Goal: Task Accomplishment & Management: Manage account settings

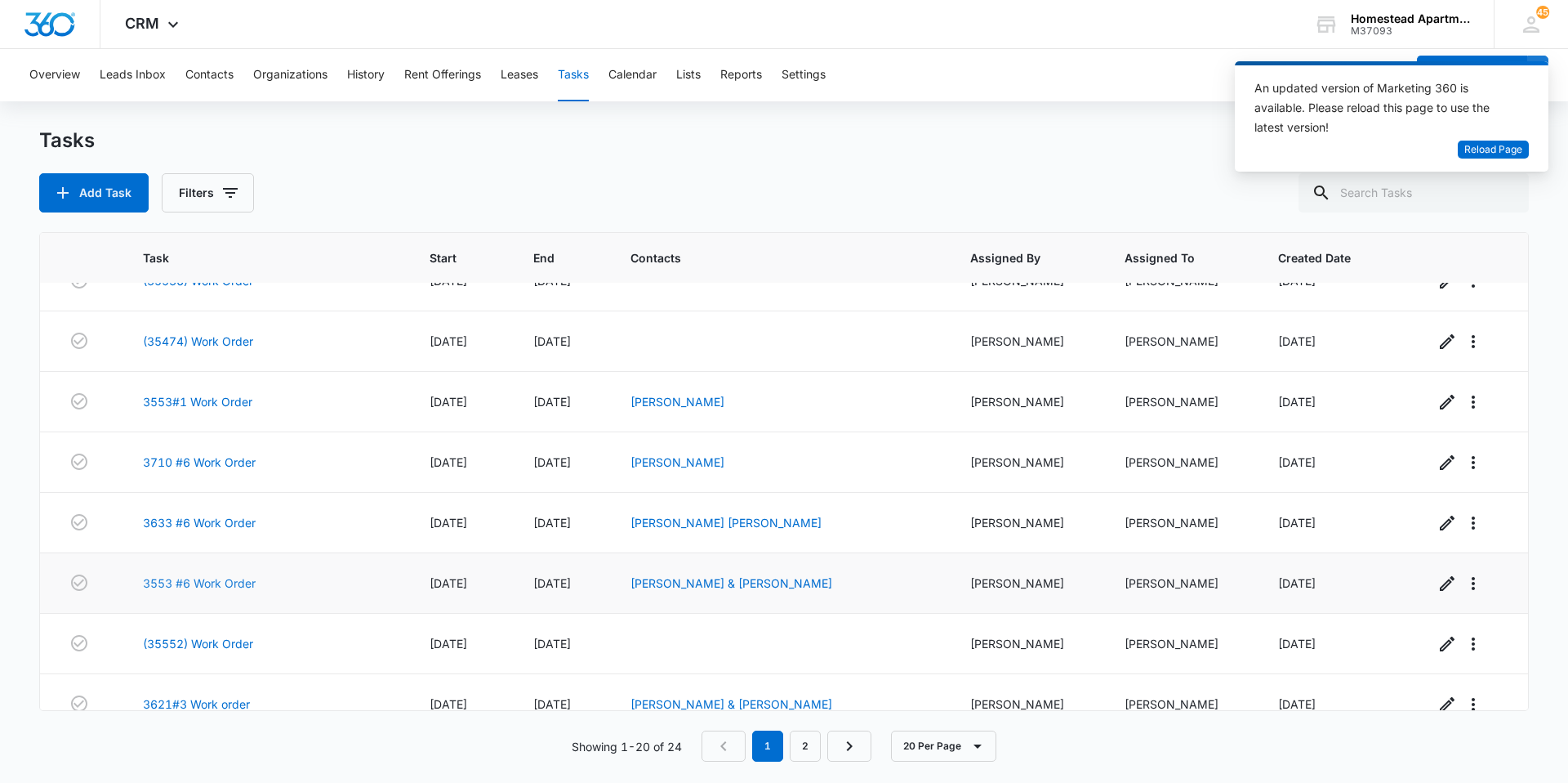
scroll to position [811, 0]
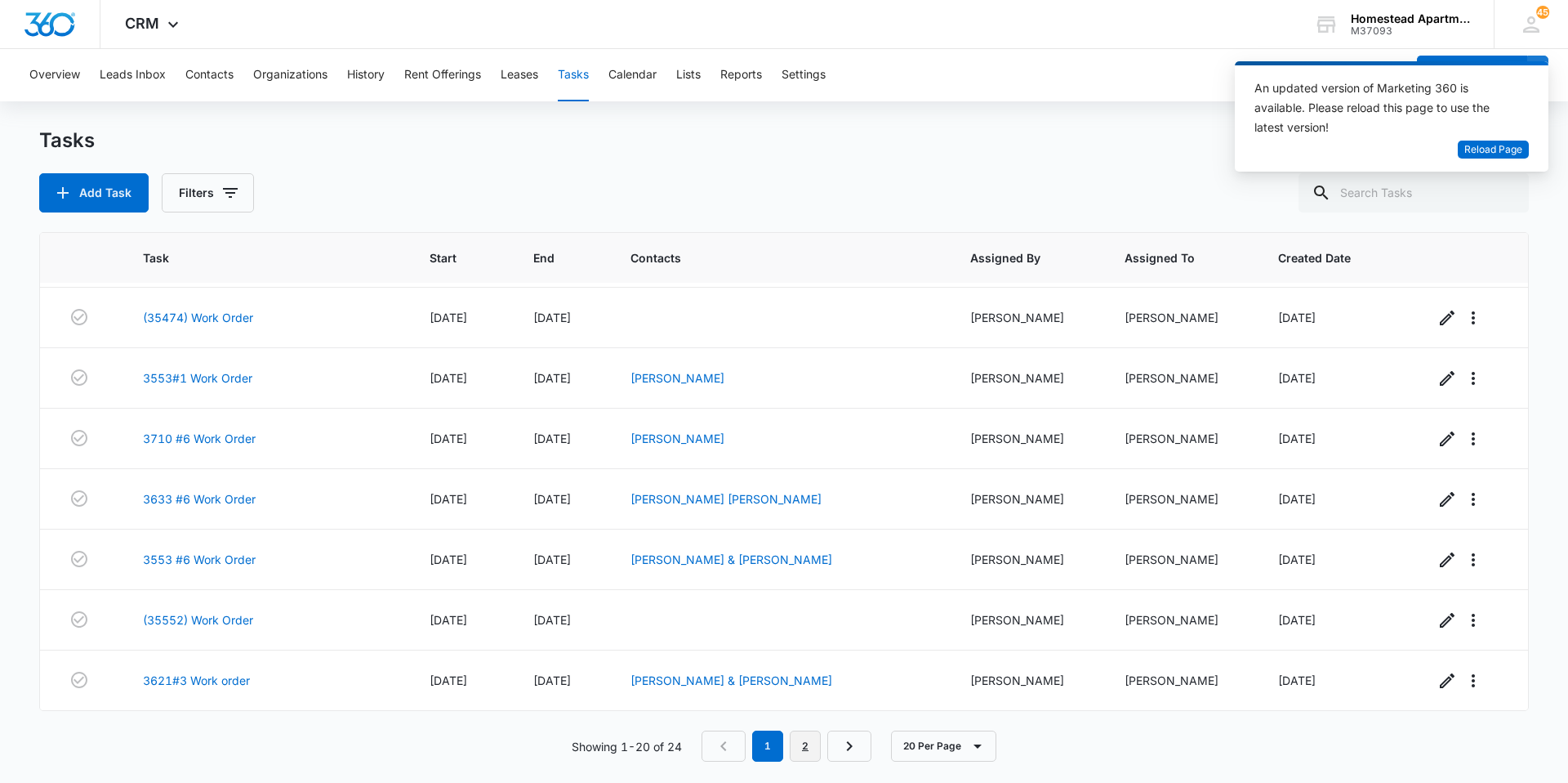
click at [800, 748] on link "2" at bounding box center [804, 745] width 31 height 31
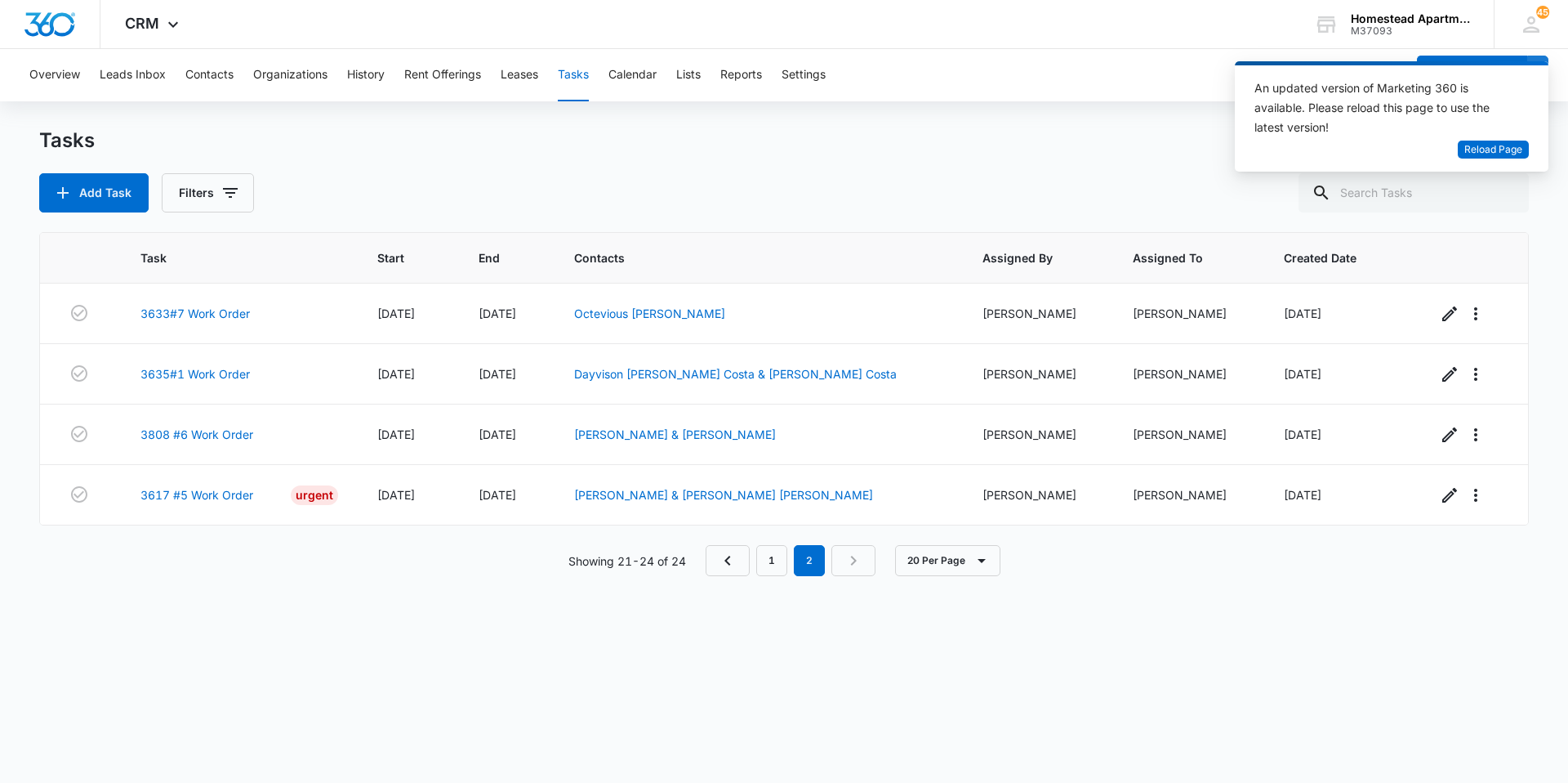
scroll to position [0, 0]
drag, startPoint x: 1100, startPoint y: 609, endPoint x: 892, endPoint y: 651, distance: 212.2
click at [892, 651] on div "Task Start End Contacts Assigned By Assigned To Created Date 3633#7 Work Order …" at bounding box center [784, 496] width 1489 height 529
click at [703, 561] on div "Showing 21-24 of 24 1 2 20 Per Page" at bounding box center [784, 560] width 1489 height 31
click at [752, 568] on nav "1 2" at bounding box center [790, 560] width 170 height 31
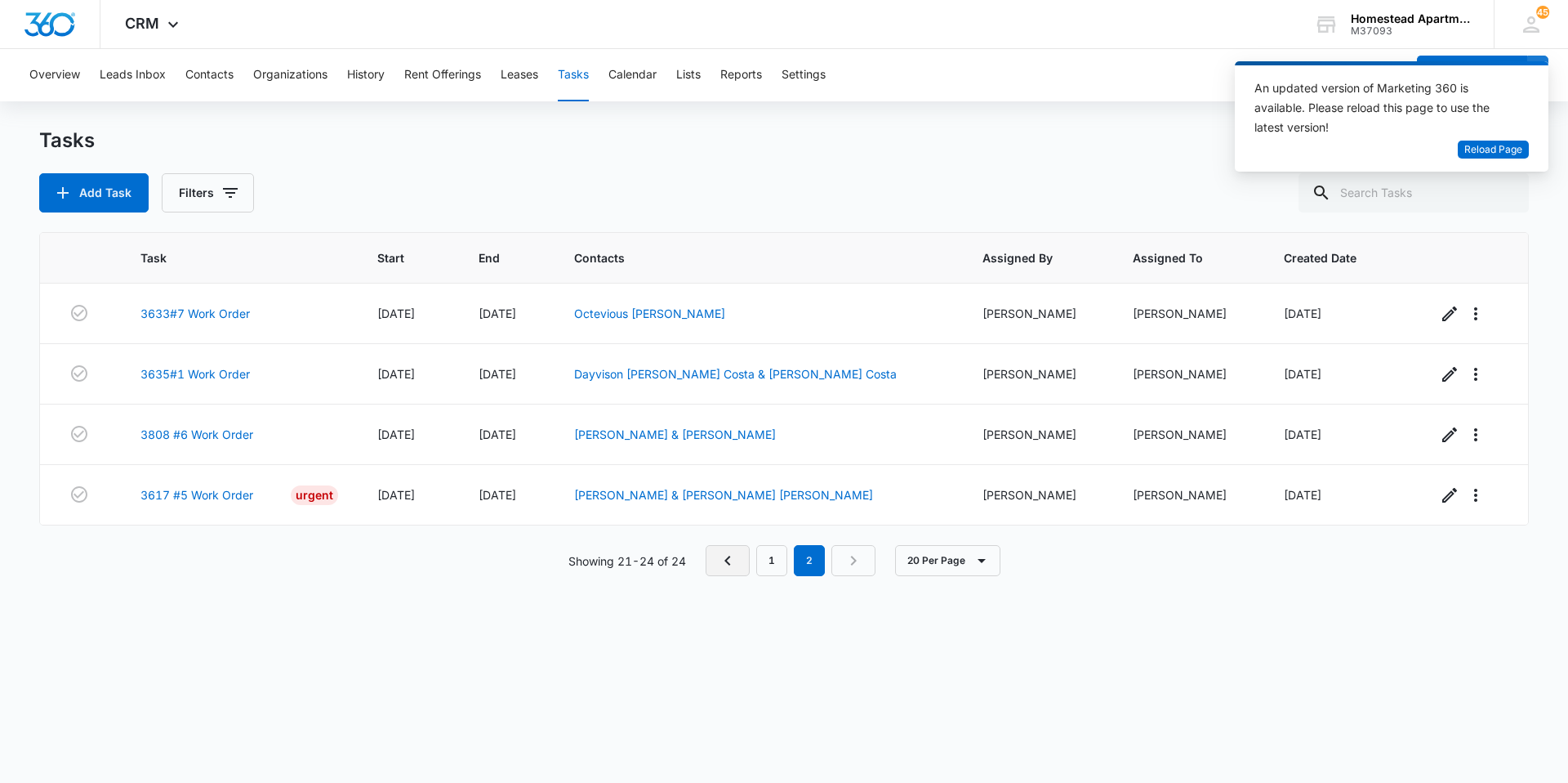
click at [726, 559] on icon "Previous Page" at bounding box center [728, 560] width 6 height 10
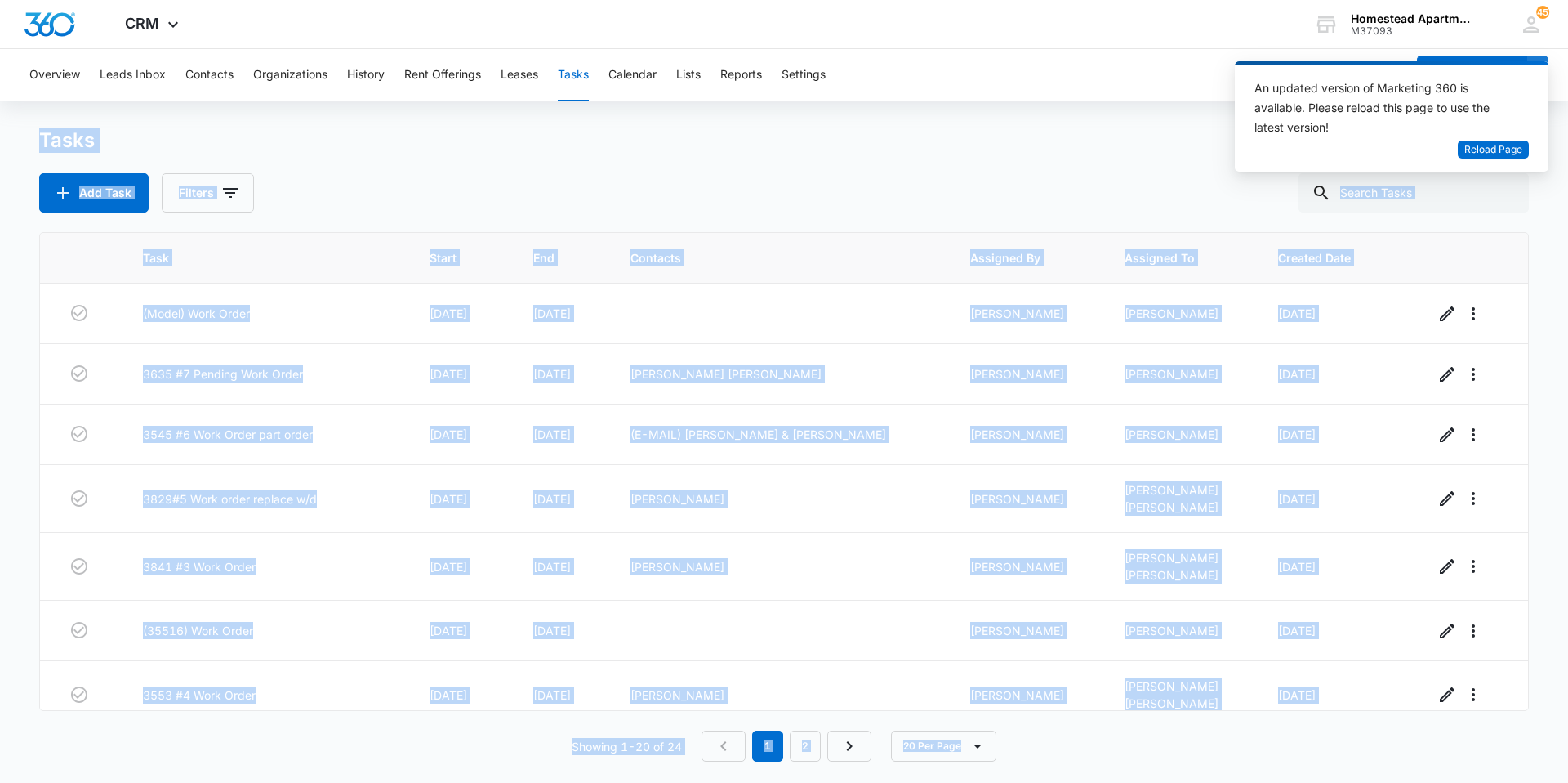
drag, startPoint x: 25, startPoint y: 130, endPoint x: 1017, endPoint y: 747, distance: 1168.2
click at [1017, 747] on main "Tasks Add Task Filters Task Start End Contacts Assigned By Assigned To Created …" at bounding box center [784, 454] width 1568 height 653
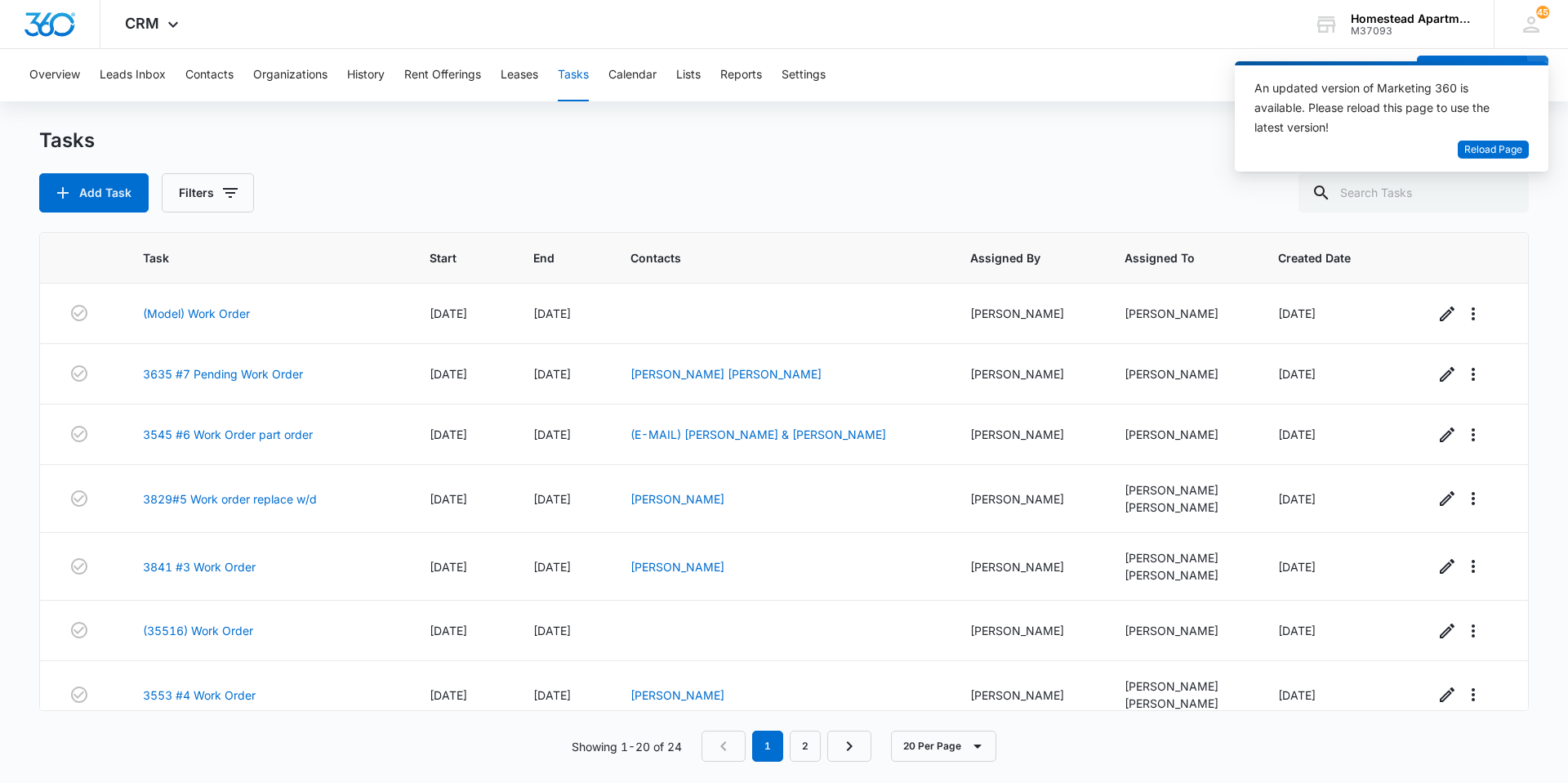
drag, startPoint x: 1017, startPoint y: 747, endPoint x: 1044, endPoint y: 761, distance: 30.4
click at [1044, 761] on div "Tasks Add Task Filters Task Start End Contacts Assigned By Assigned To Created …" at bounding box center [784, 454] width 1489 height 653
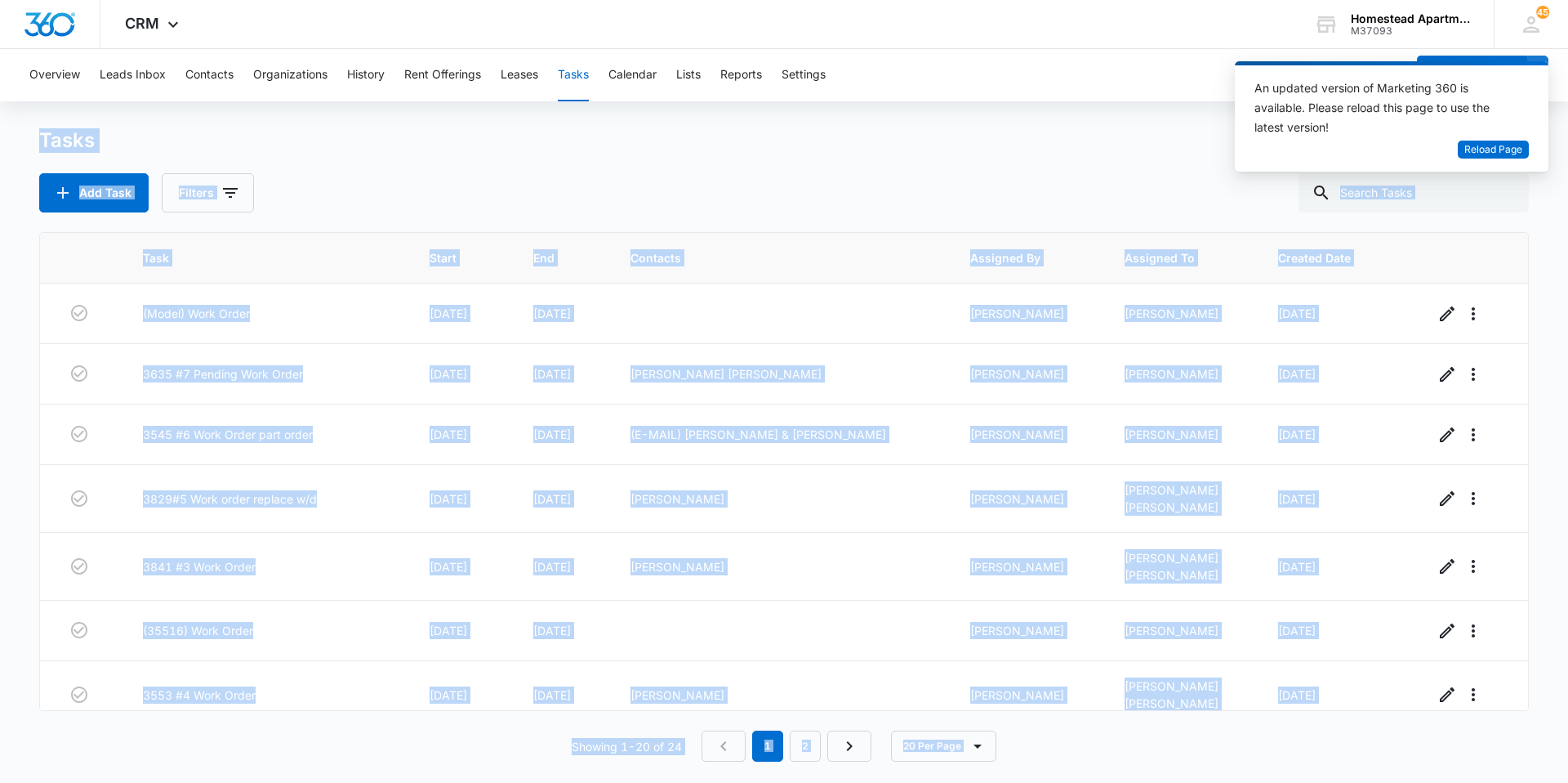
drag, startPoint x: 809, startPoint y: 691, endPoint x: 18, endPoint y: 141, distance: 963.4
click at [18, 141] on main "Tasks Add Task Filters Task Start End Contacts Assigned By Assigned To Created …" at bounding box center [784, 454] width 1568 height 653
drag, startPoint x: 18, startPoint y: 141, endPoint x: 194, endPoint y: 128, distance: 176.5
click at [264, 144] on div "Tasks" at bounding box center [784, 141] width 1489 height 26
drag, startPoint x: 11, startPoint y: 61, endPoint x: 1181, endPoint y: 745, distance: 1355.3
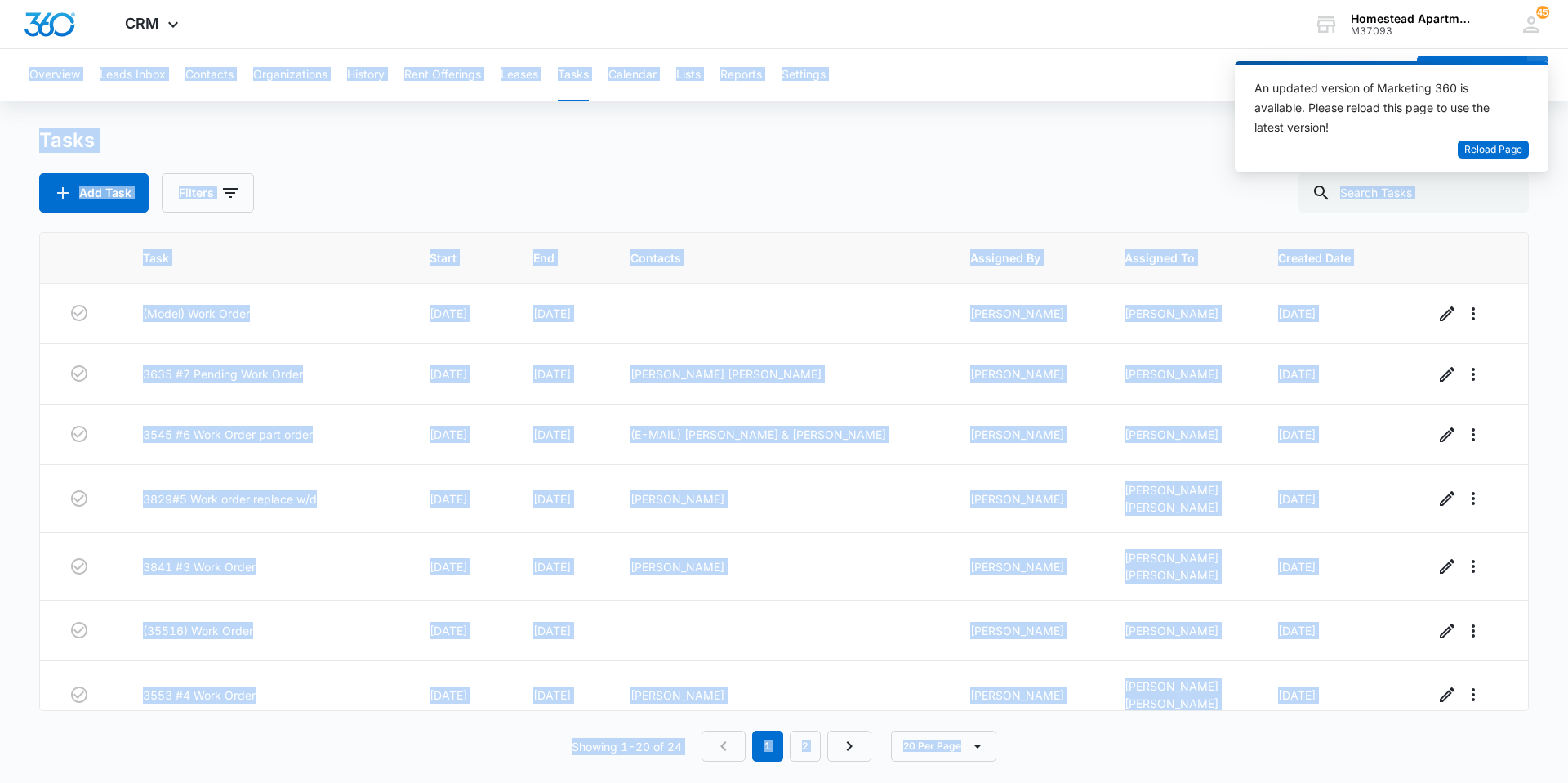
click at [1181, 745] on div "Overview Leads Inbox Contacts Organizations History Rent Offerings Leases Tasks…" at bounding box center [784, 414] width 1568 height 732
click at [882, 198] on div "Add Task Filters" at bounding box center [784, 192] width 1489 height 39
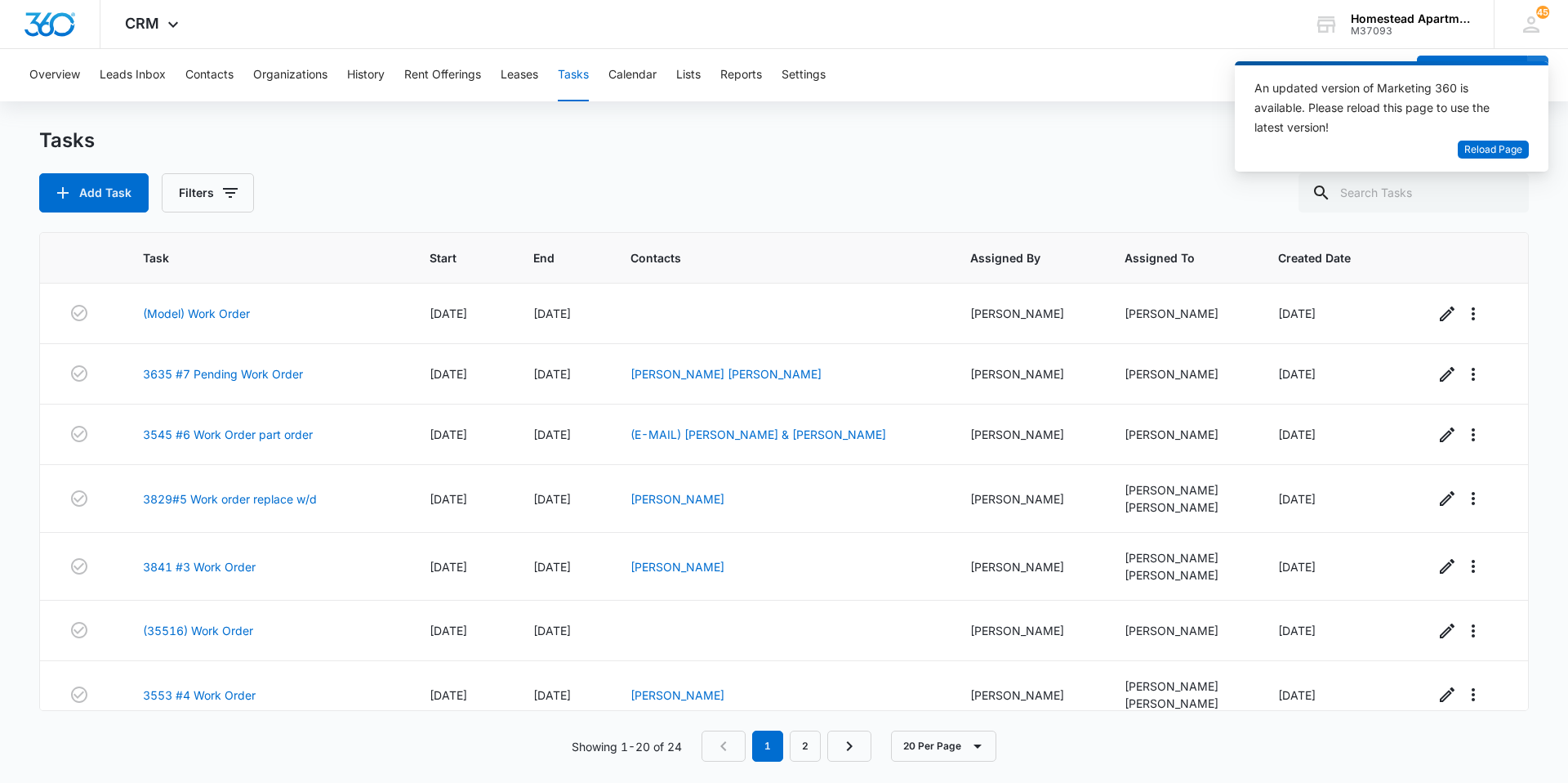
click at [665, 163] on div "Tasks Add Task Filters" at bounding box center [784, 170] width 1489 height 85
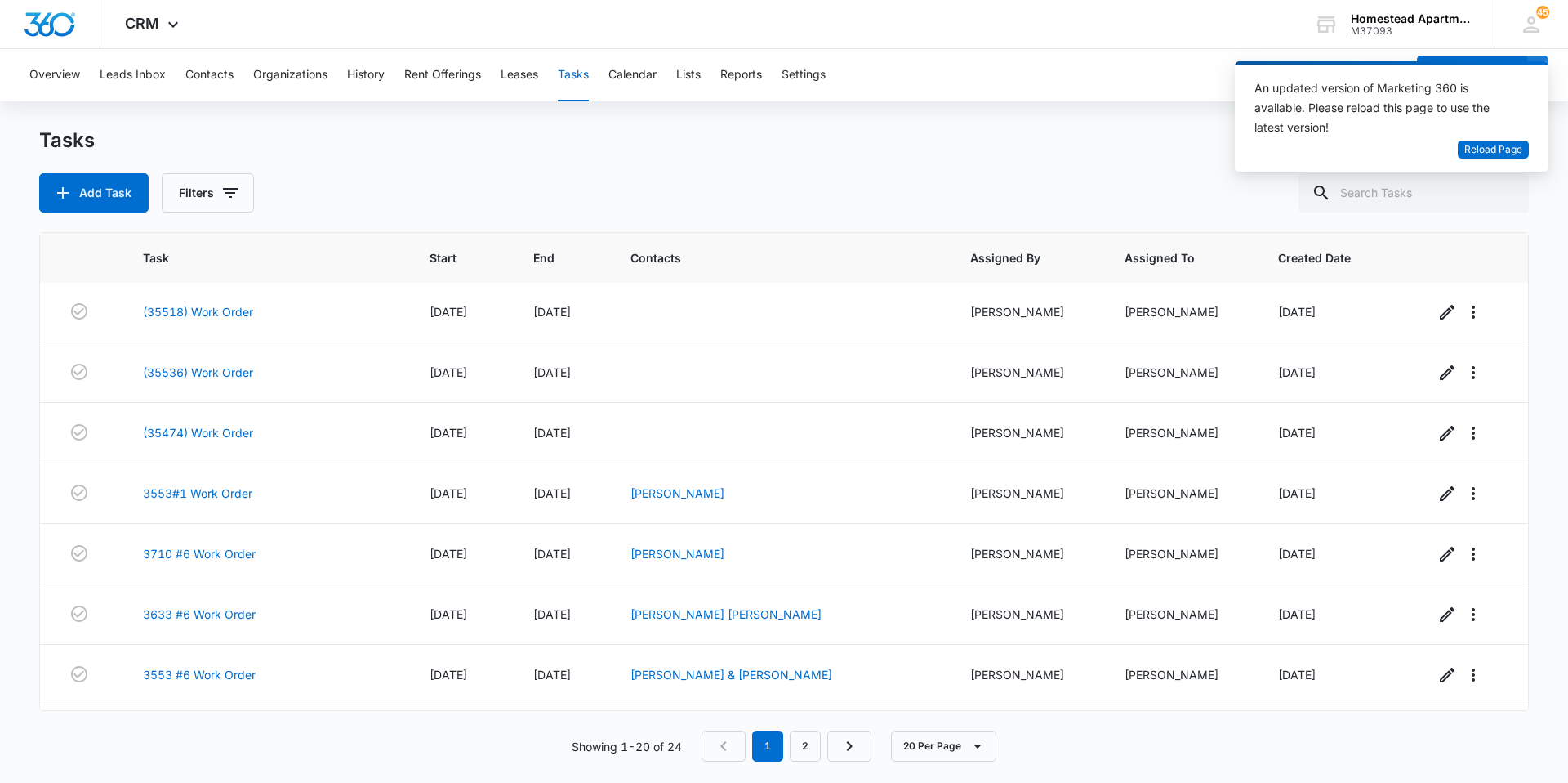
scroll to position [811, 0]
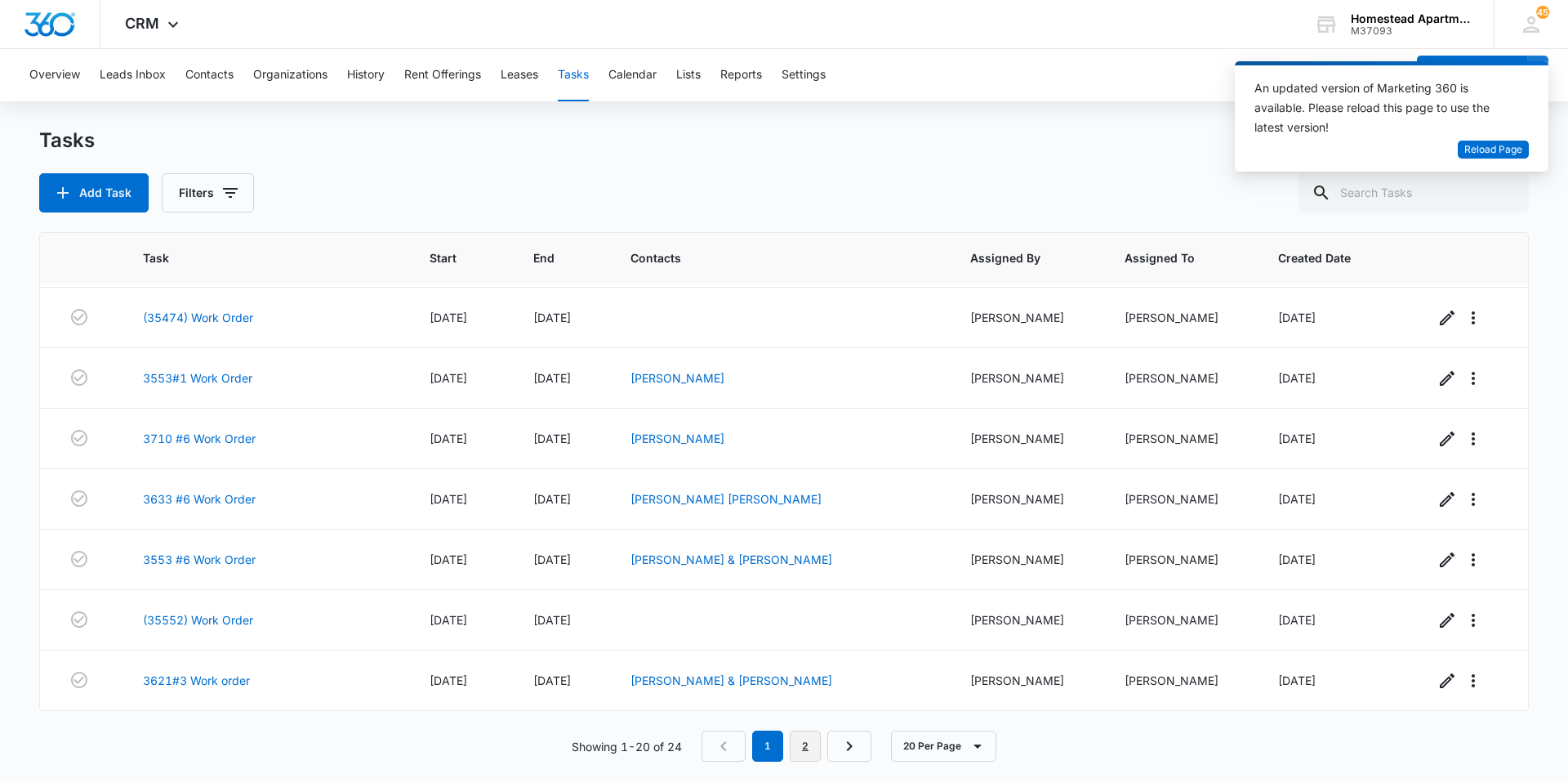
click at [801, 743] on link "2" at bounding box center [804, 745] width 31 height 31
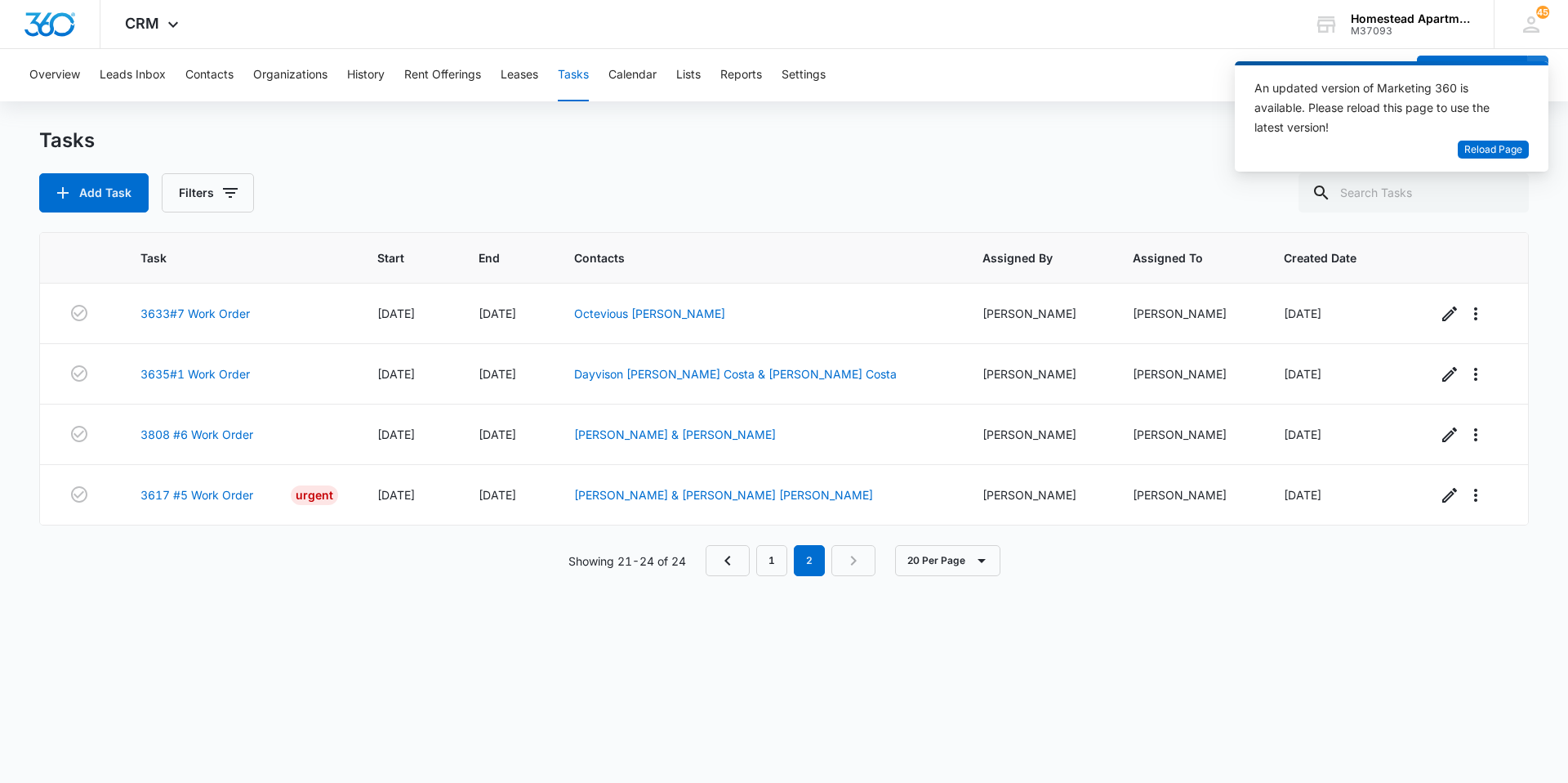
scroll to position [0, 0]
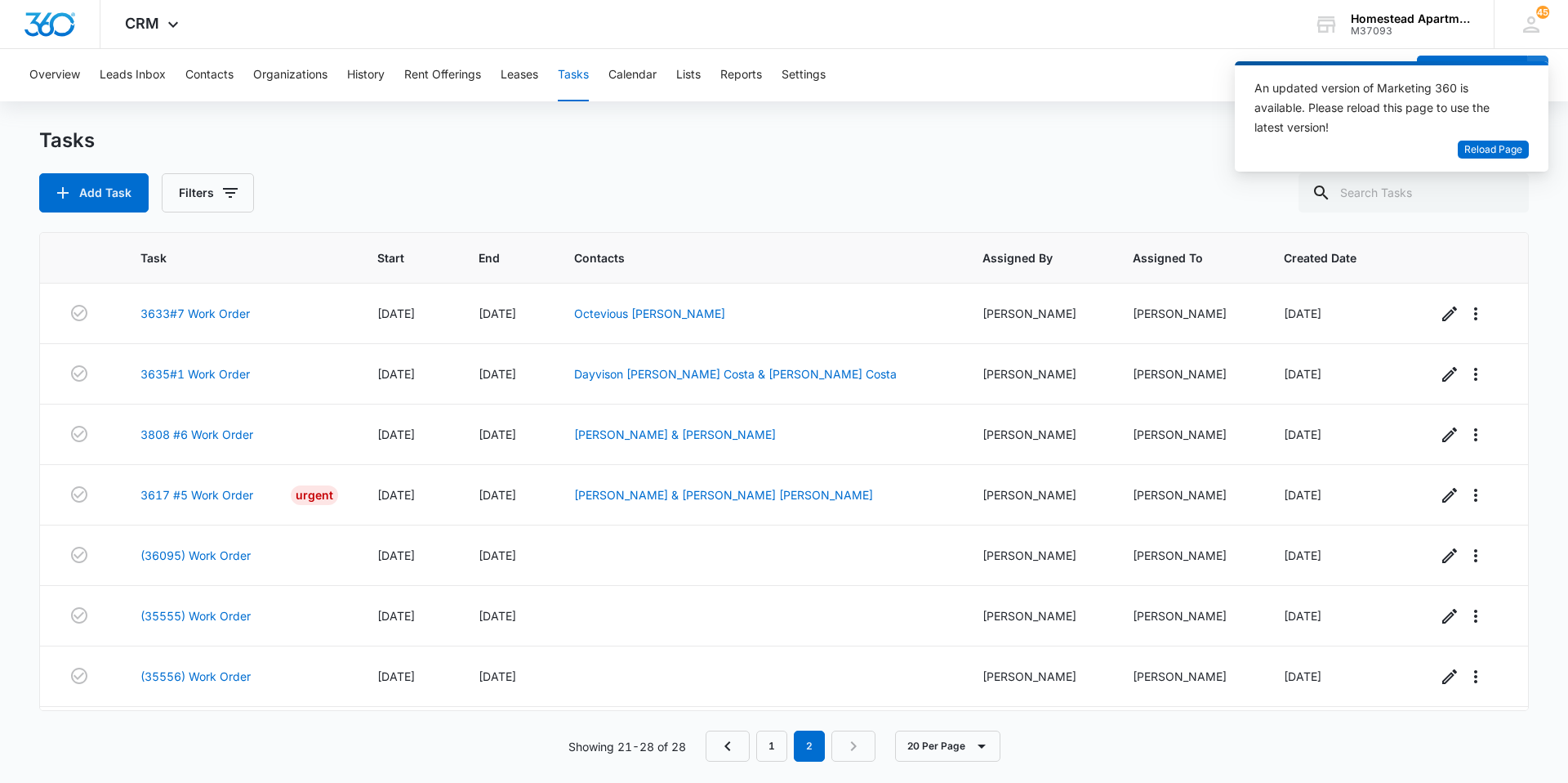
click at [423, 186] on div "Add Task Filters" at bounding box center [784, 192] width 1489 height 39
click at [1489, 146] on span "Reload Page" at bounding box center [1493, 150] width 58 height 16
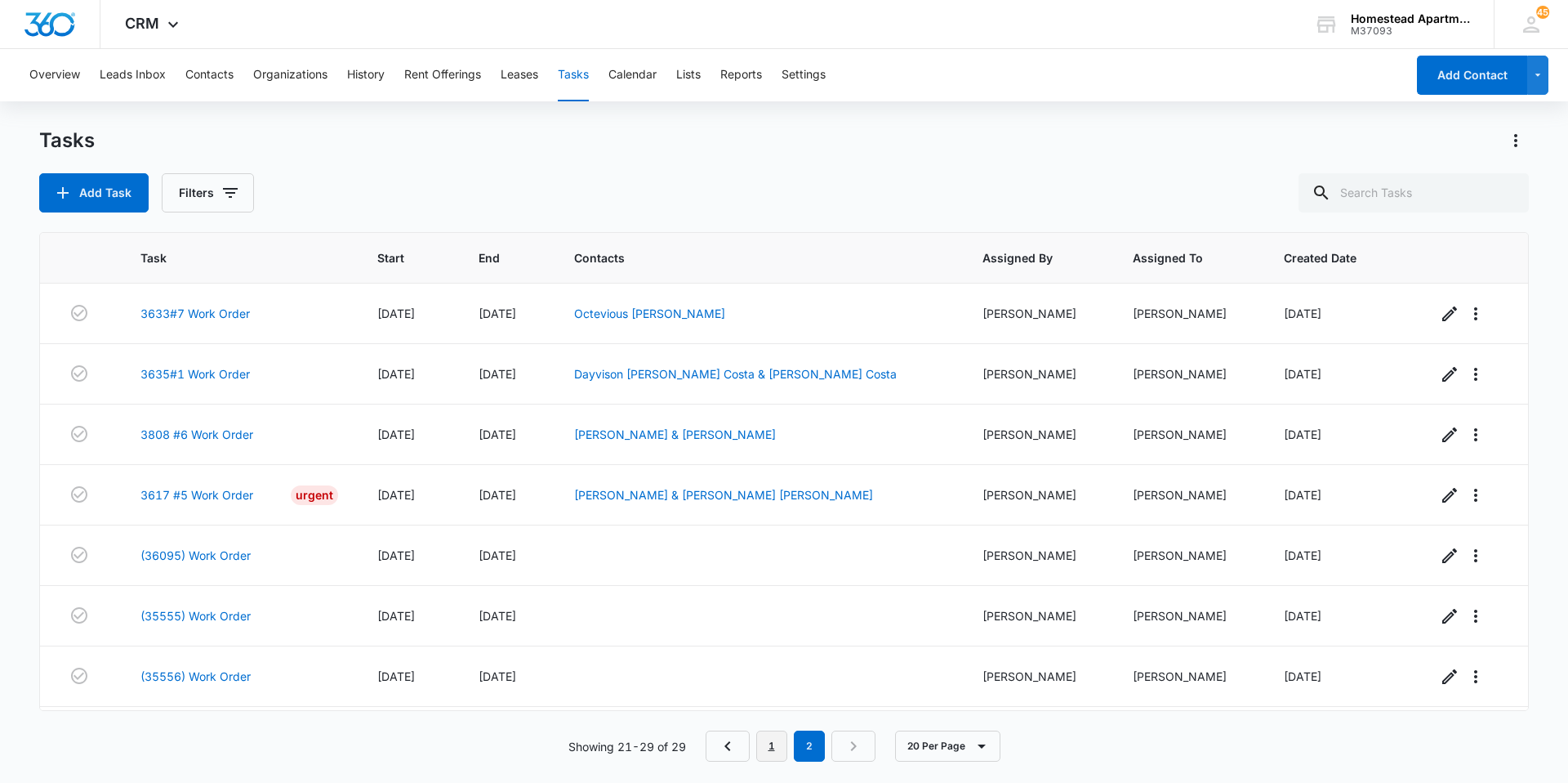
click at [767, 743] on link "1" at bounding box center [772, 745] width 31 height 31
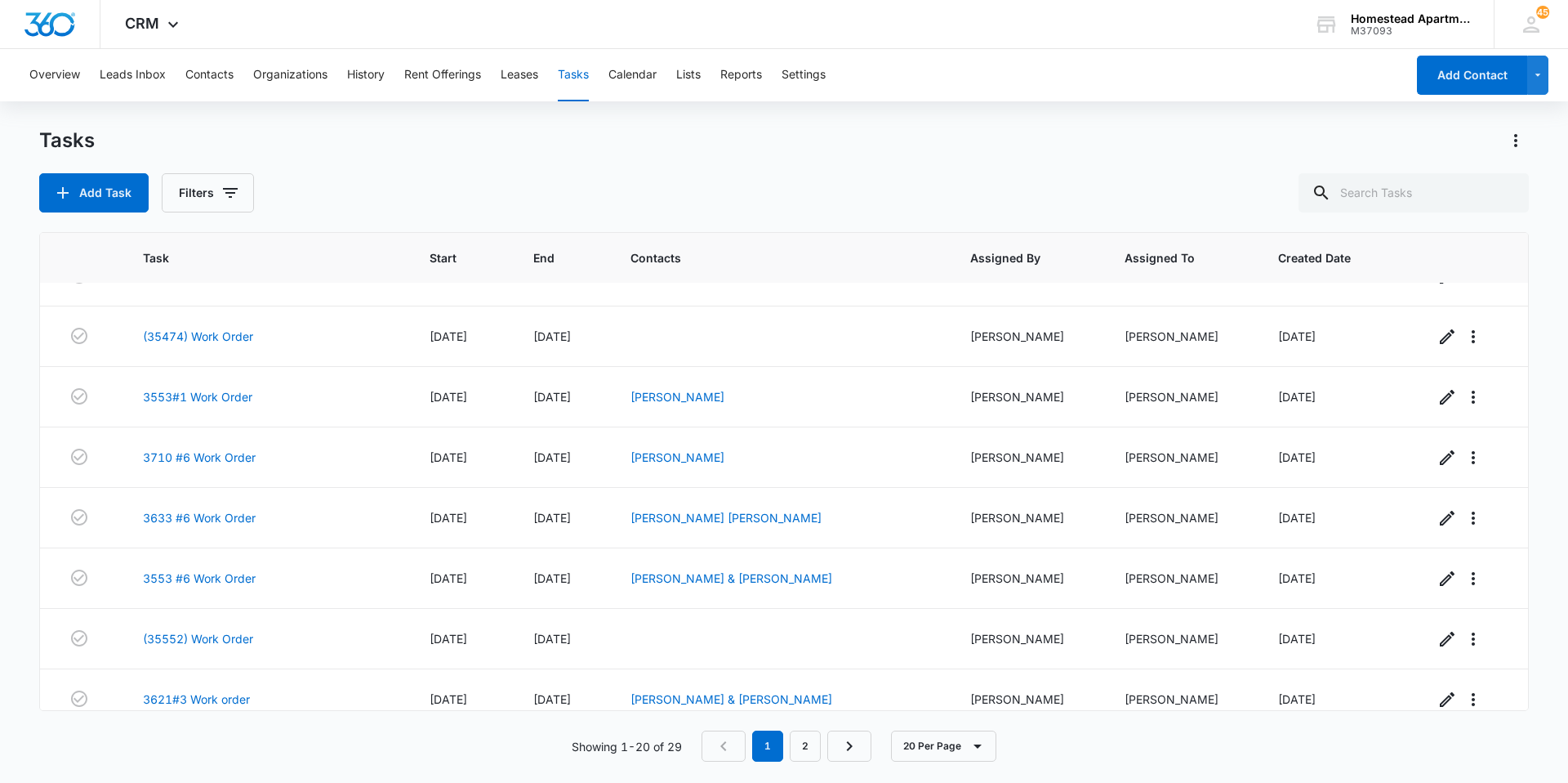
scroll to position [811, 0]
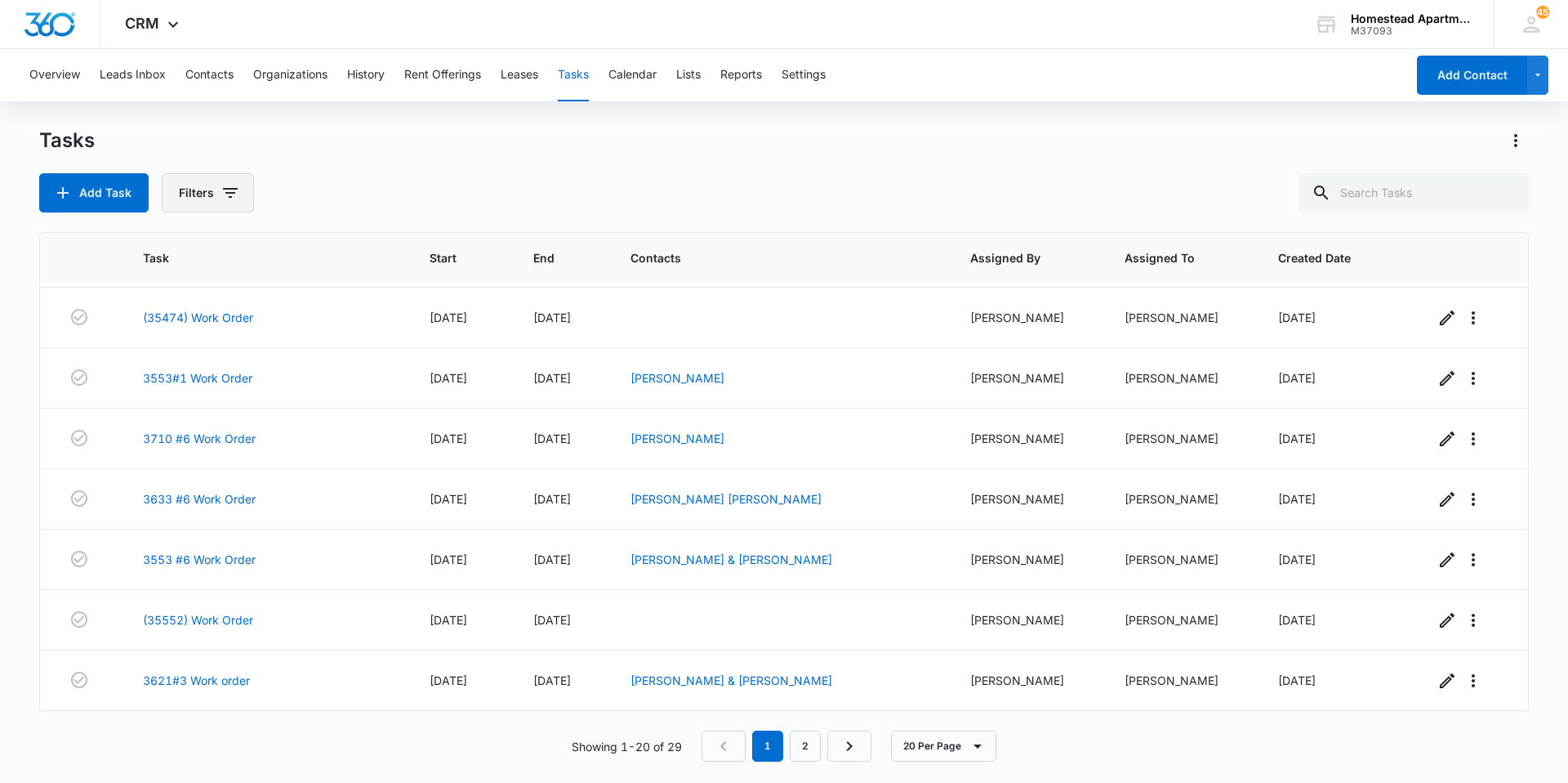
click at [205, 191] on button "Filters" at bounding box center [208, 192] width 92 height 39
click at [192, 395] on div at bounding box center [190, 389] width 16 height 16
click at [182, 389] on input "Complete" at bounding box center [182, 389] width 1 height 1
radio input "false"
radio input "true"
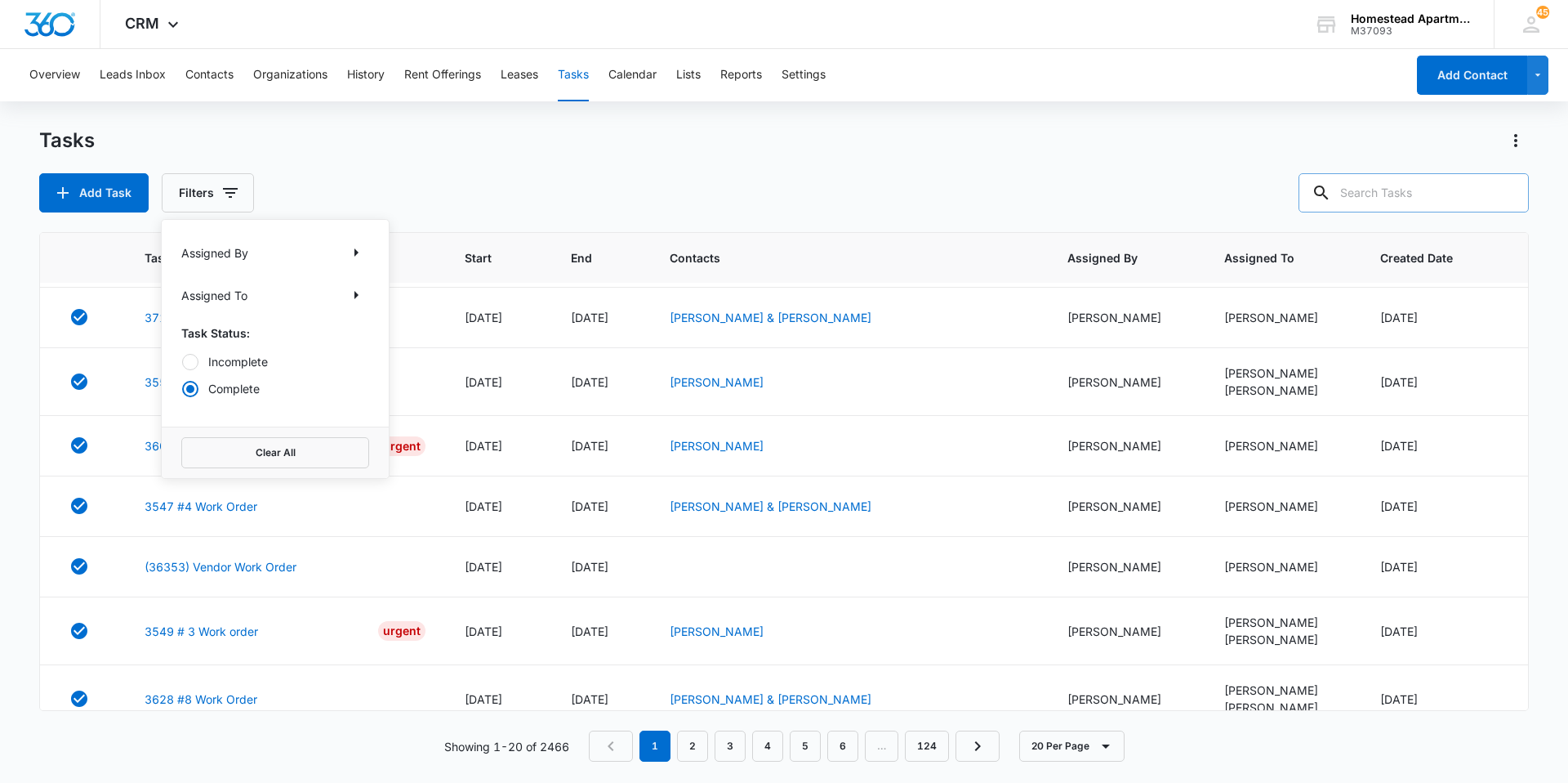
click at [1385, 189] on input "text" at bounding box center [1413, 192] width 231 height 39
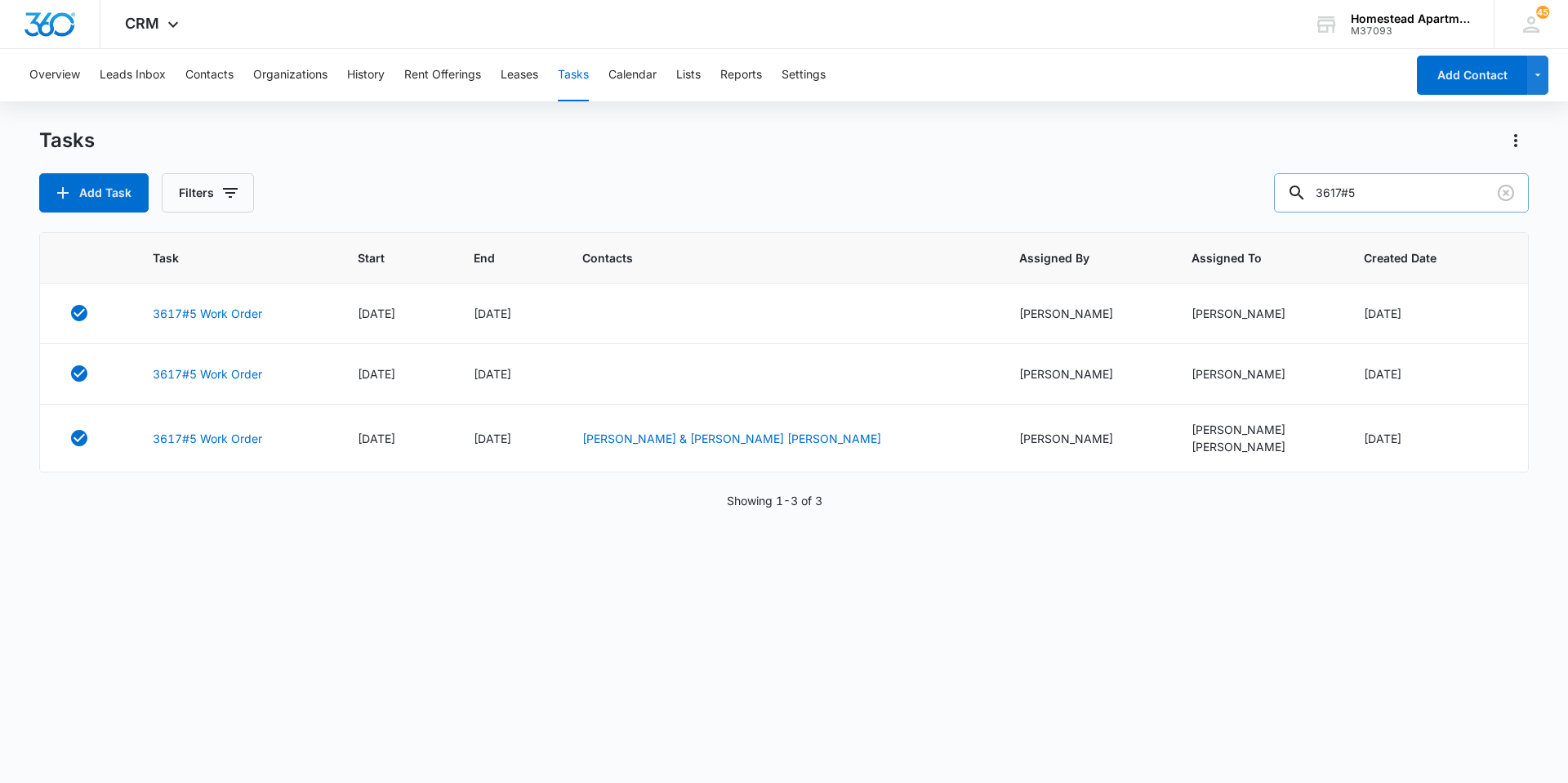
scroll to position [0, 0]
type input "3617#6"
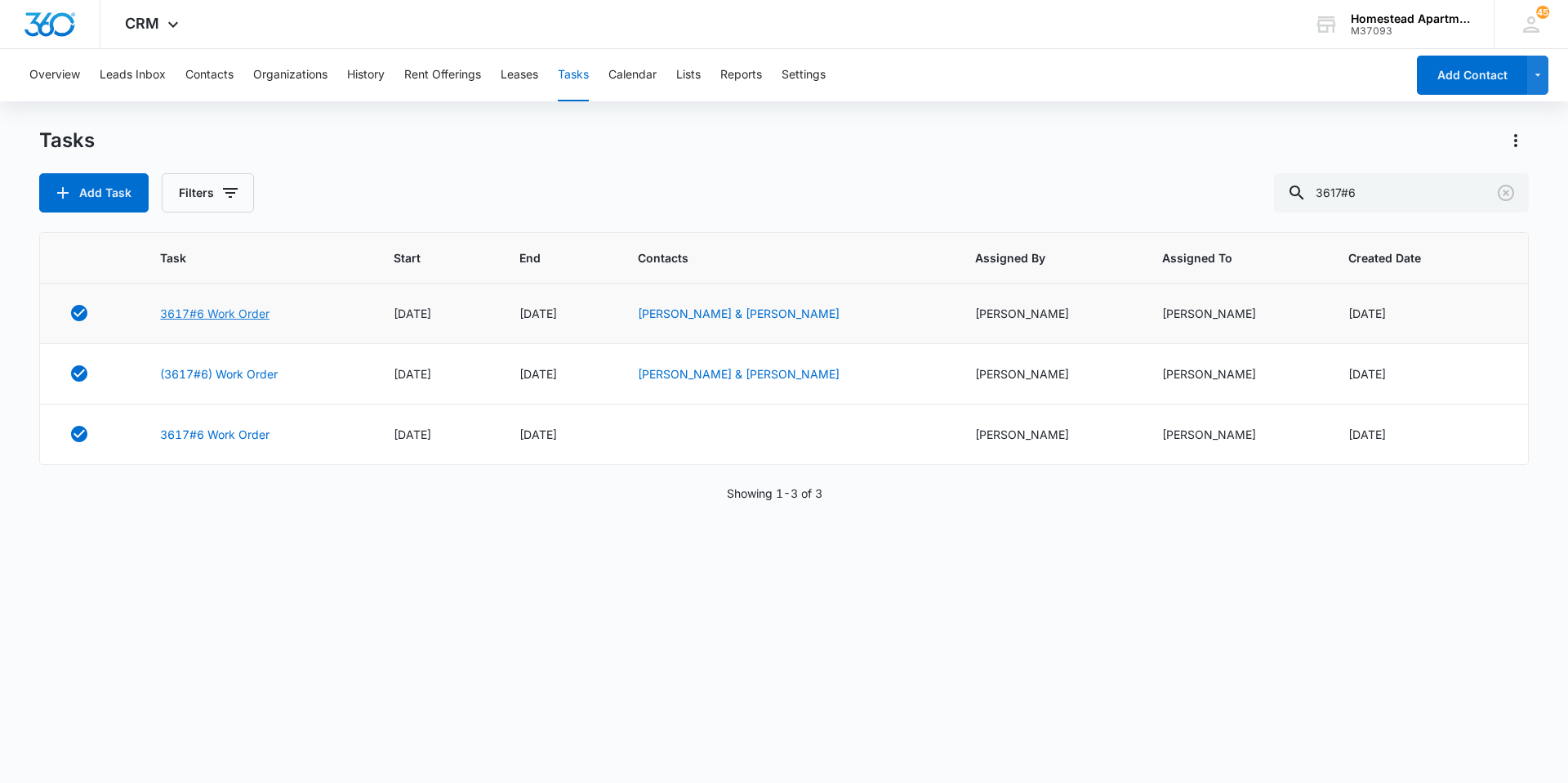
click at [237, 308] on link "3617#6 Work Order" at bounding box center [215, 313] width 110 height 17
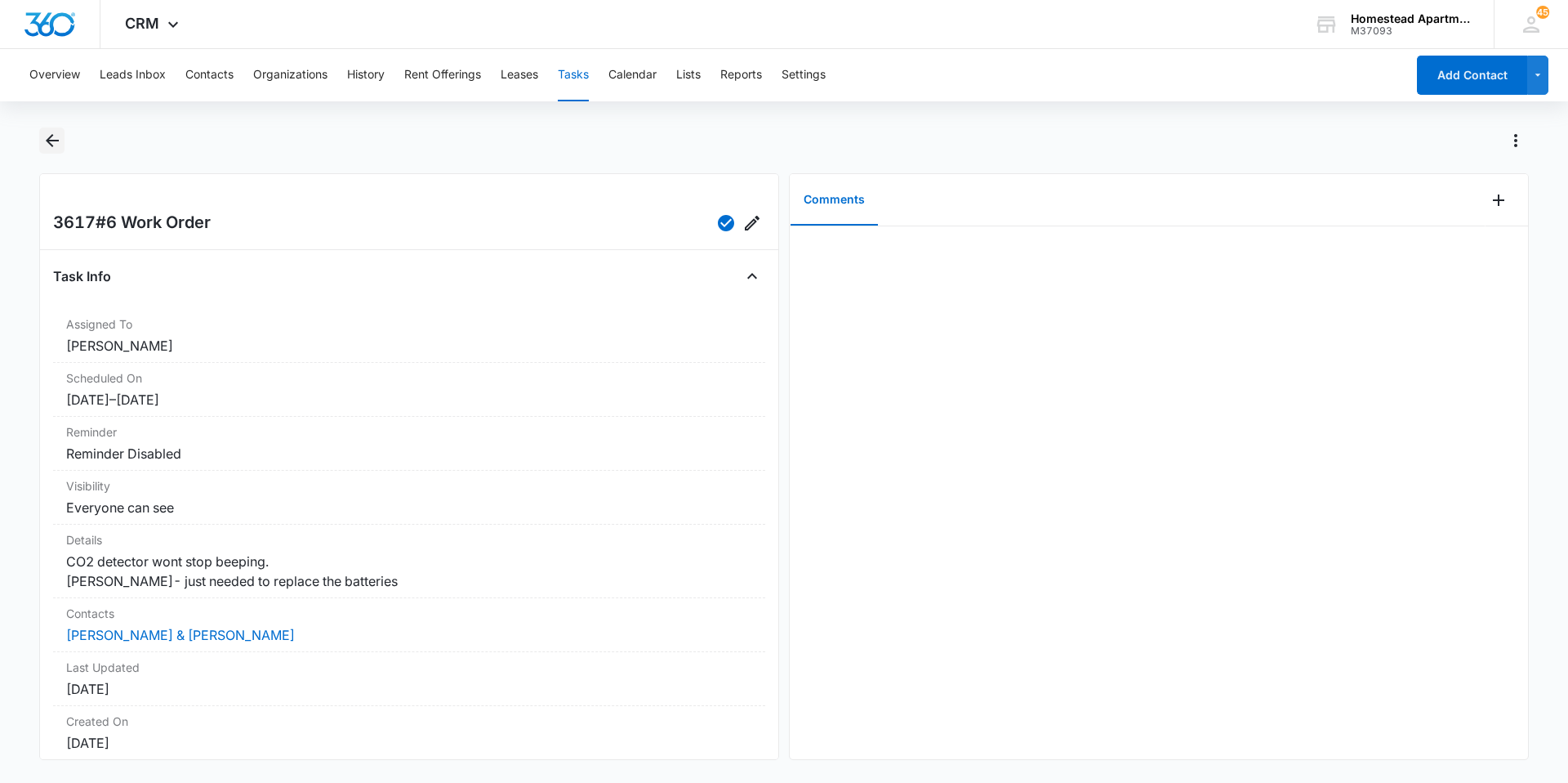
click at [56, 136] on icon "Back" at bounding box center [53, 141] width 20 height 20
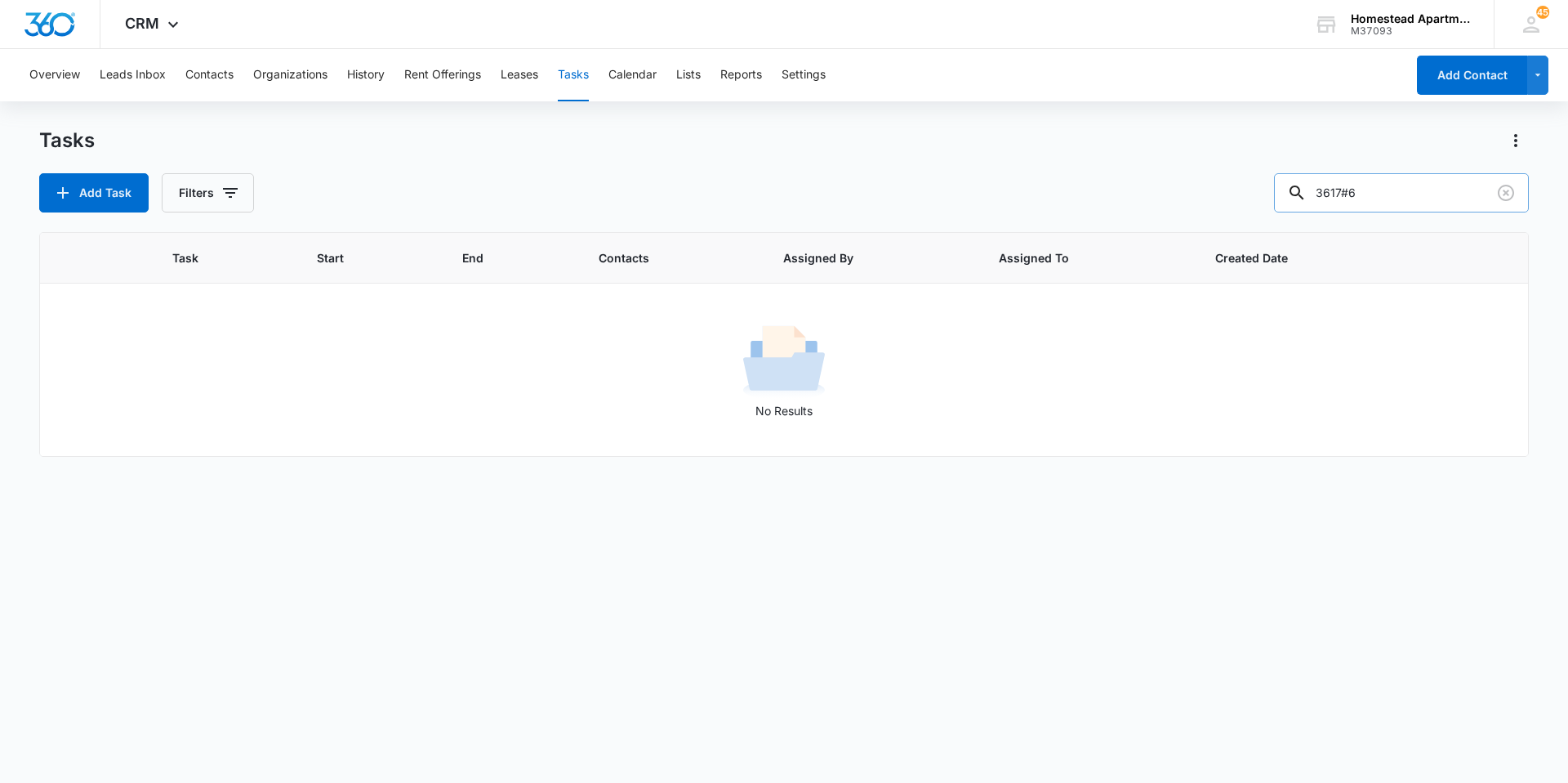
click at [1416, 179] on input "3617#6" at bounding box center [1400, 192] width 255 height 39
click at [245, 191] on button "Filters" at bounding box center [208, 192] width 92 height 39
click at [205, 385] on label "Complete" at bounding box center [275, 388] width 188 height 17
click at [182, 389] on input "Complete" at bounding box center [182, 389] width 1 height 1
radio input "false"
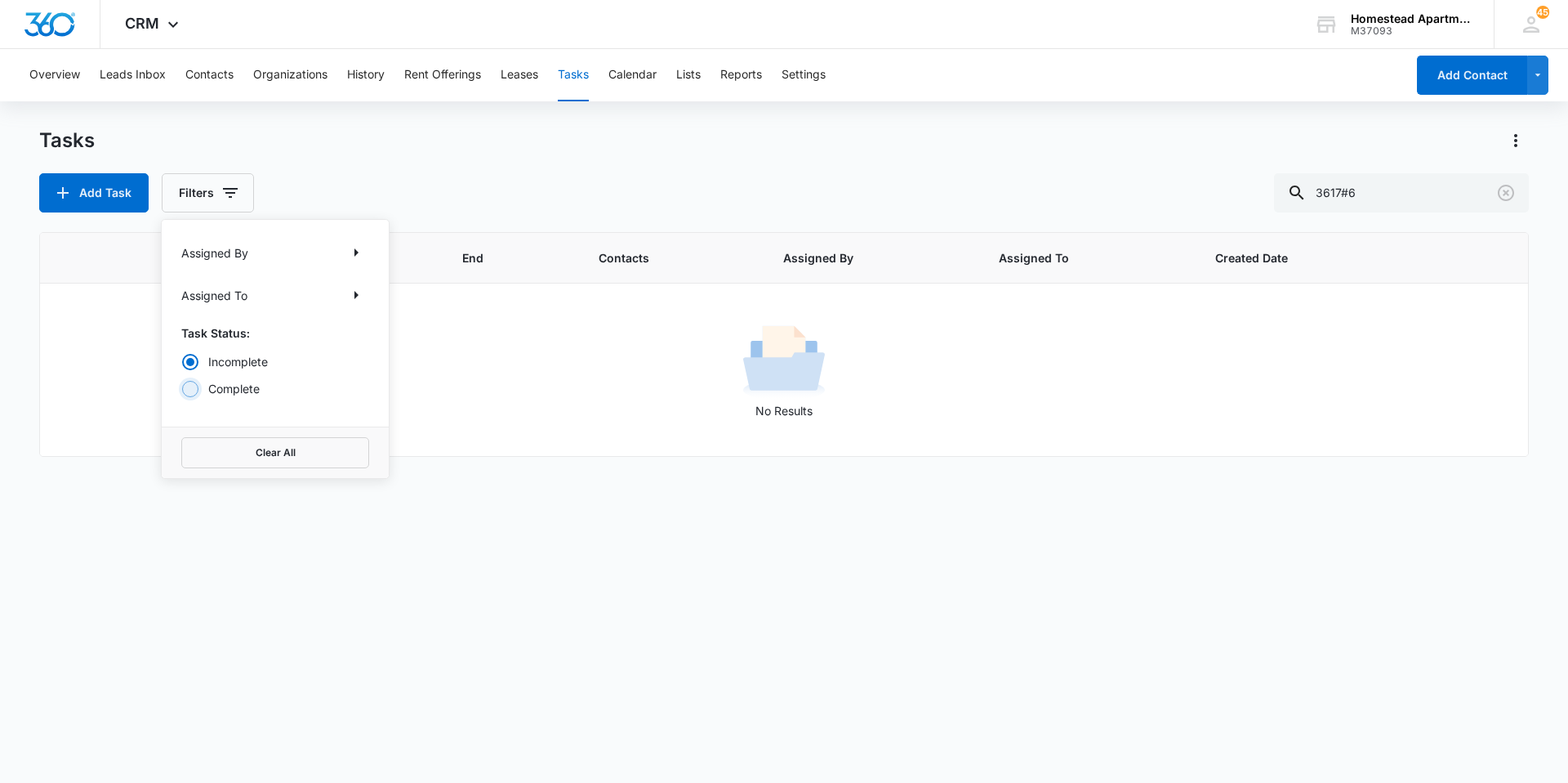
radio input "true"
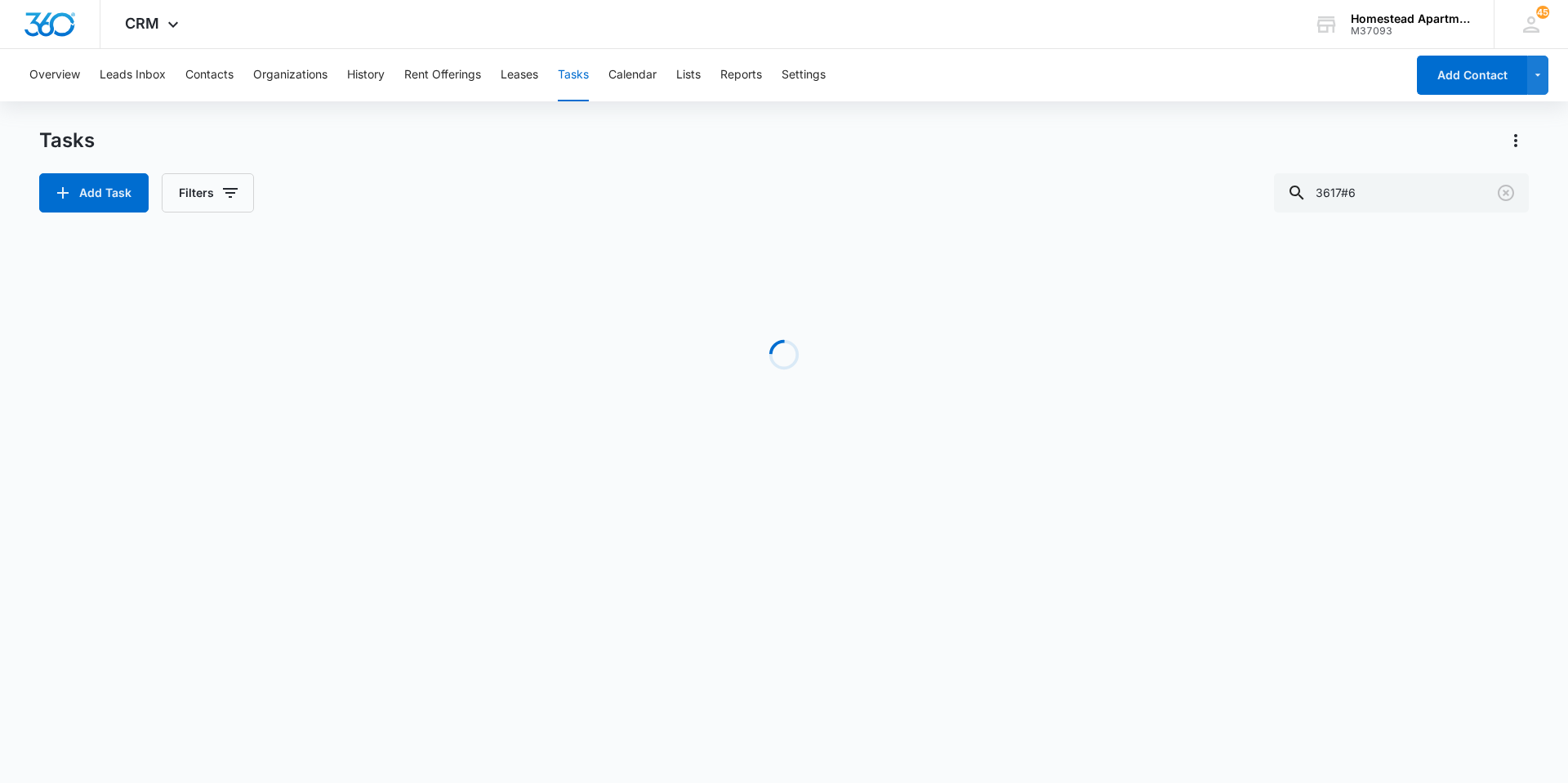
click at [387, 176] on div "Add Task Filters 3617#6" at bounding box center [784, 192] width 1489 height 39
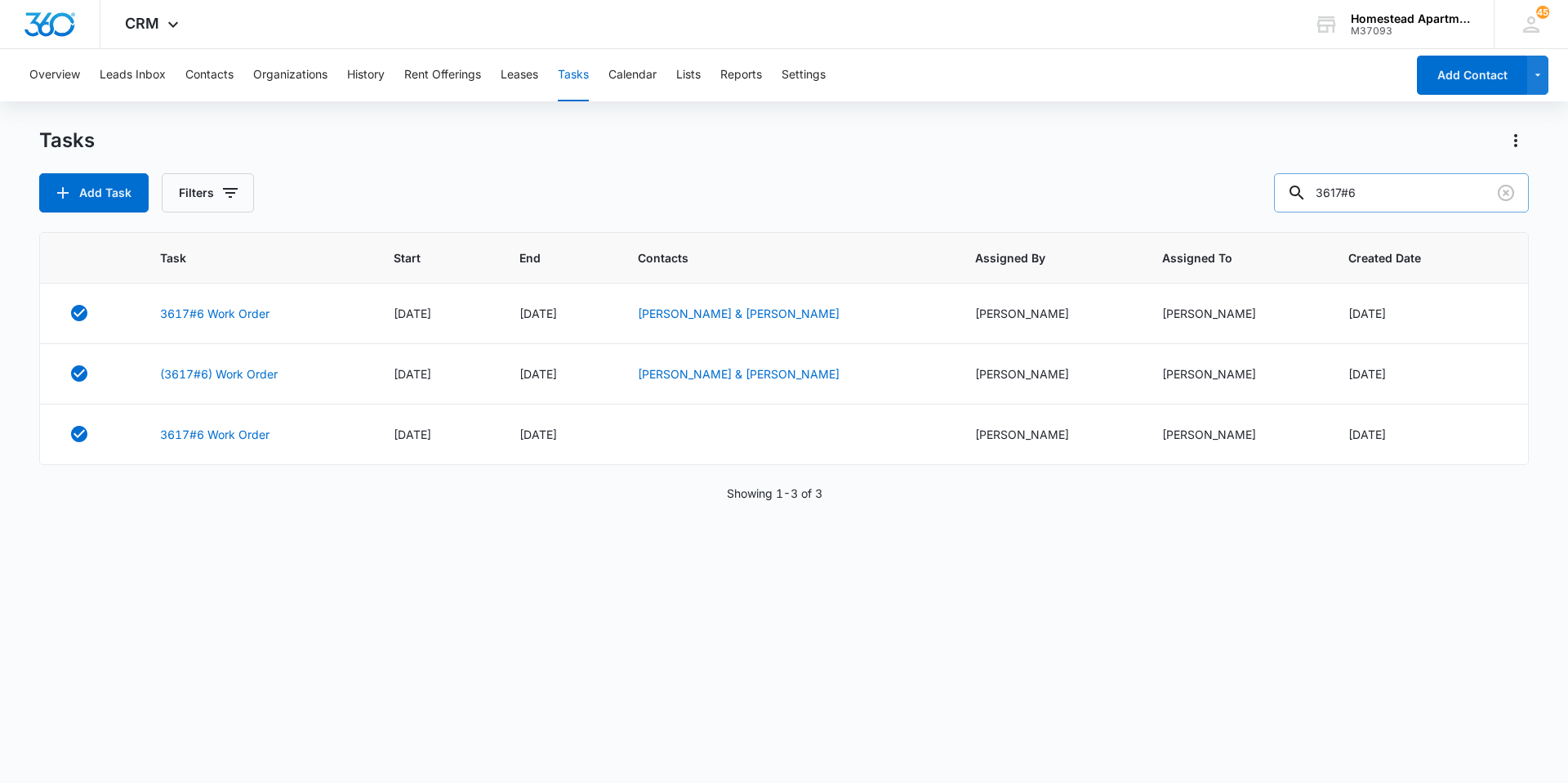
click at [1357, 191] on input "3617#6" at bounding box center [1400, 192] width 255 height 39
click at [1366, 197] on input "3617 #6" at bounding box center [1400, 192] width 255 height 39
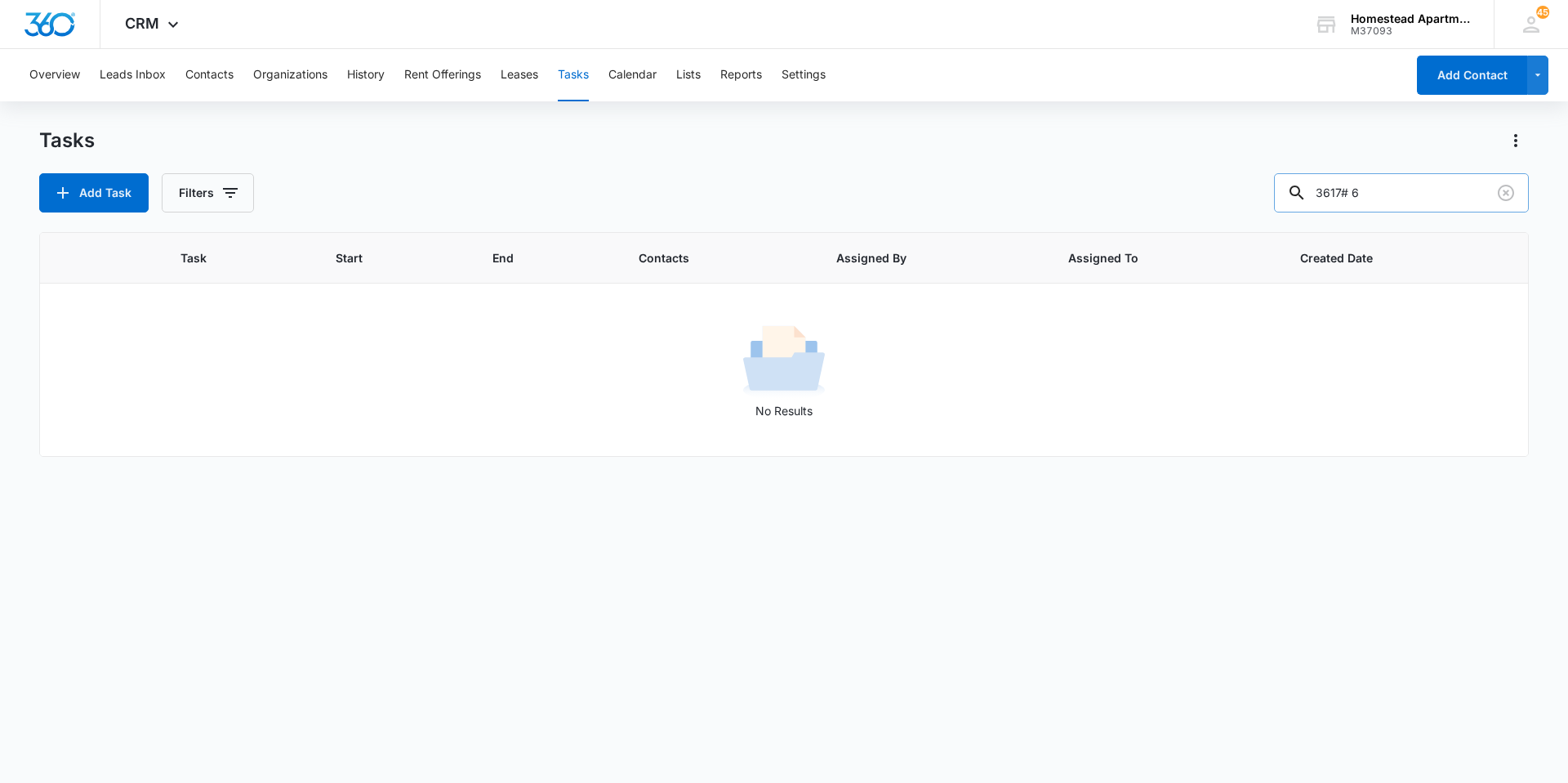
click at [1359, 202] on input "3617# 6" at bounding box center [1400, 192] width 255 height 39
click at [1389, 188] on input "3617#6" at bounding box center [1400, 192] width 255 height 39
type input "3617#6"
click at [221, 192] on icon "button" at bounding box center [231, 193] width 20 height 20
click at [218, 367] on label "Incomplete" at bounding box center [275, 361] width 188 height 17
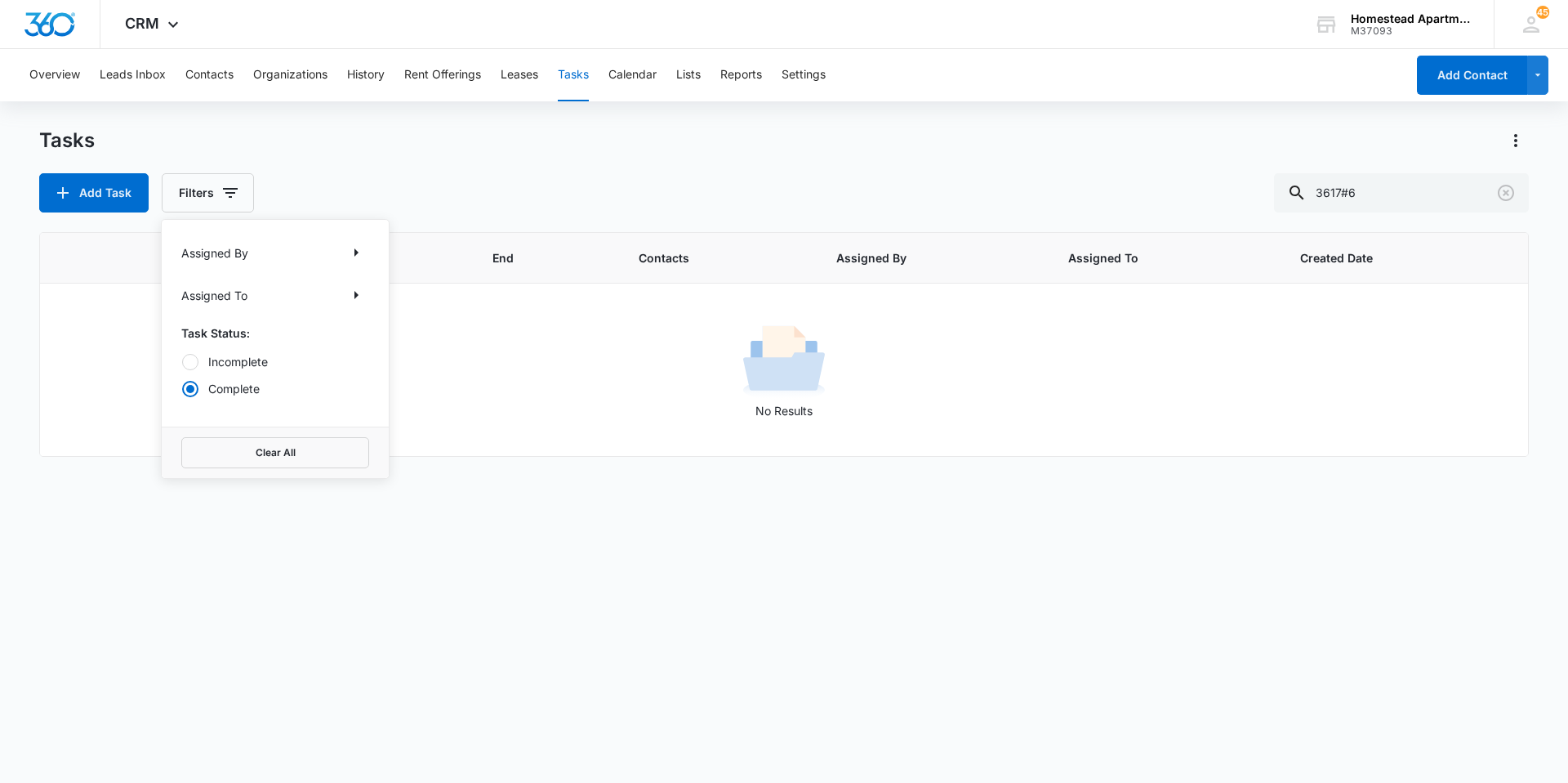
click at [182, 362] on input "Incomplete" at bounding box center [182, 362] width 1 height 1
radio input "true"
click at [508, 184] on div "Add Task Filters Assigned By Assigned To Task Status: Incomplete Complete Clear…" at bounding box center [784, 192] width 1489 height 39
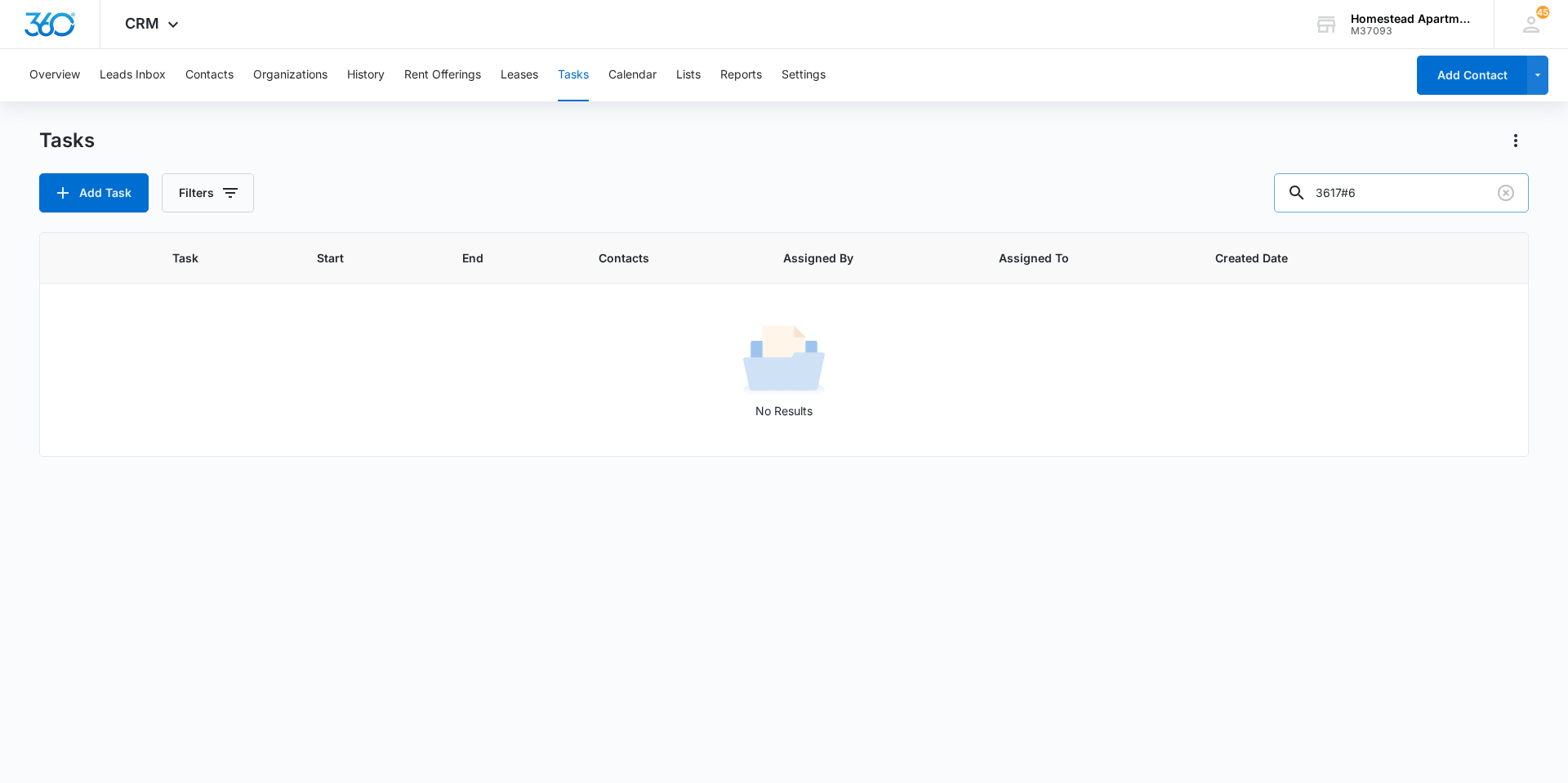
click at [1402, 204] on input "3617#6" at bounding box center [1400, 192] width 255 height 39
click at [212, 198] on button "Filters" at bounding box center [208, 192] width 92 height 39
click at [220, 391] on label "Complete" at bounding box center [275, 388] width 188 height 17
click at [182, 389] on input "Complete" at bounding box center [182, 389] width 1 height 1
radio input "false"
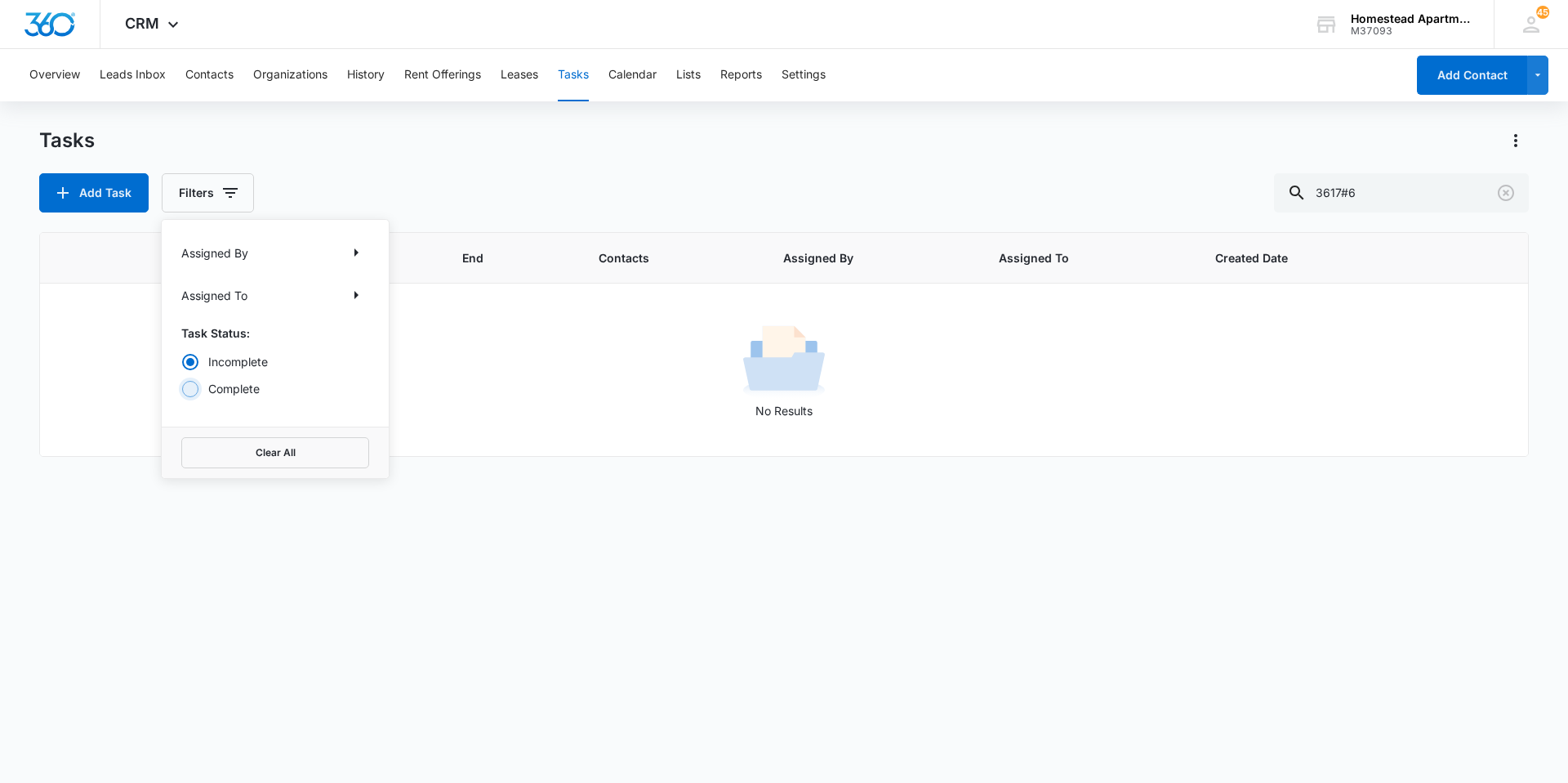
radio input "true"
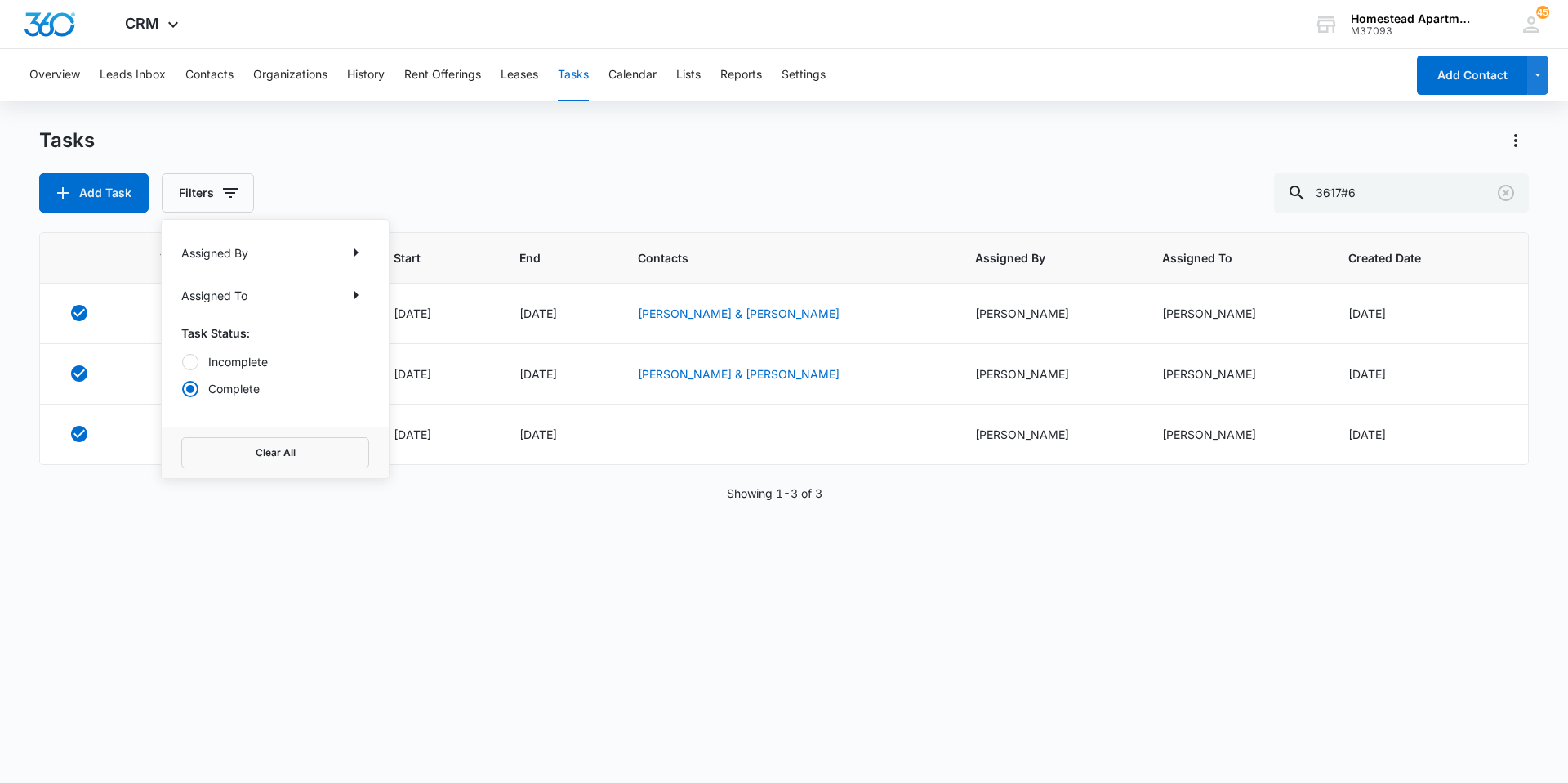
click at [339, 166] on div "Tasks Add Task Filters Assigned By Assigned To Task Status: Incomplete Complete…" at bounding box center [784, 170] width 1489 height 85
click at [1357, 199] on input "3617#6" at bounding box center [1400, 192] width 255 height 39
type input "3617 #6"
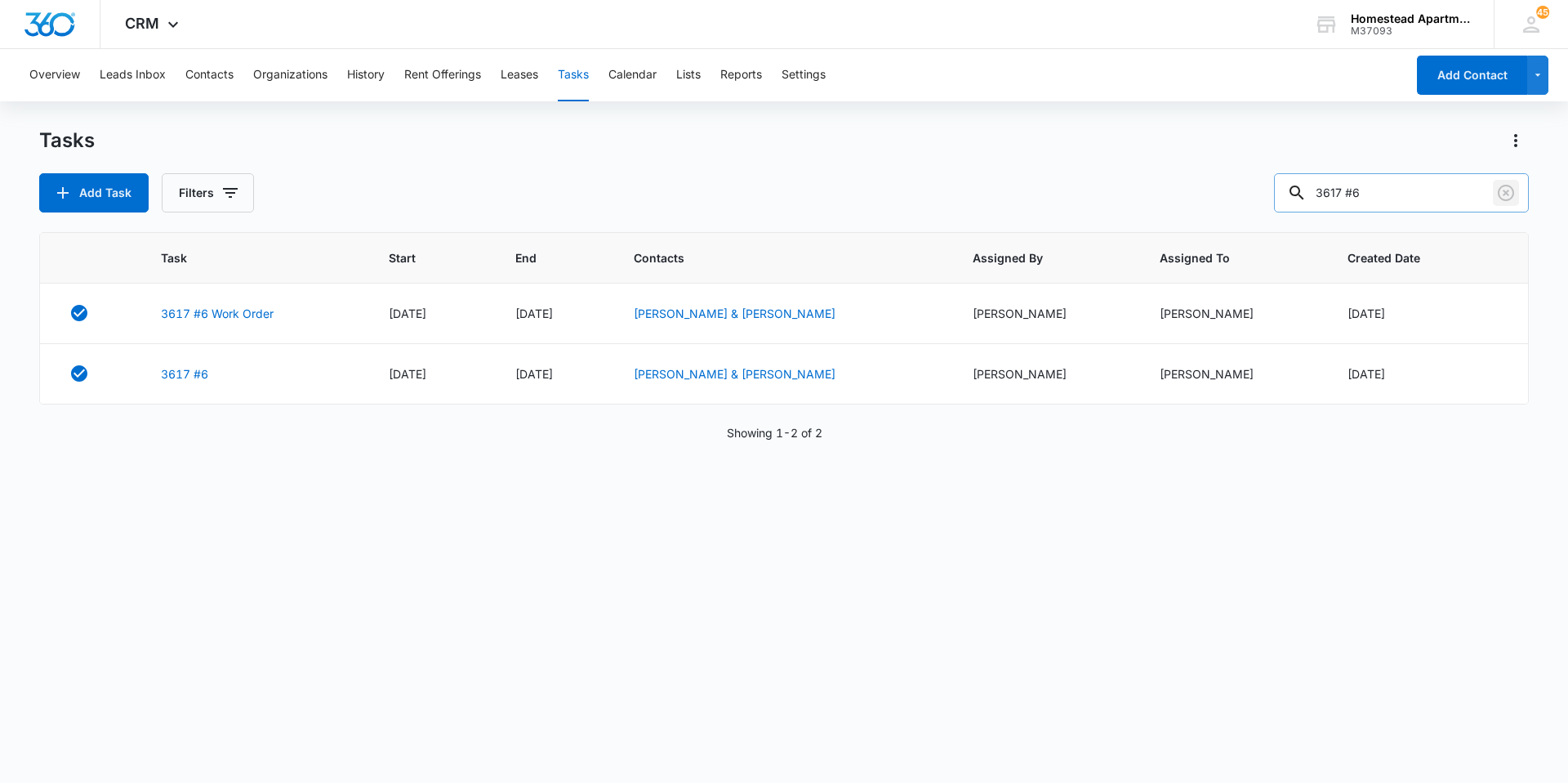
click at [1501, 188] on icon "Clear" at bounding box center [1506, 193] width 20 height 20
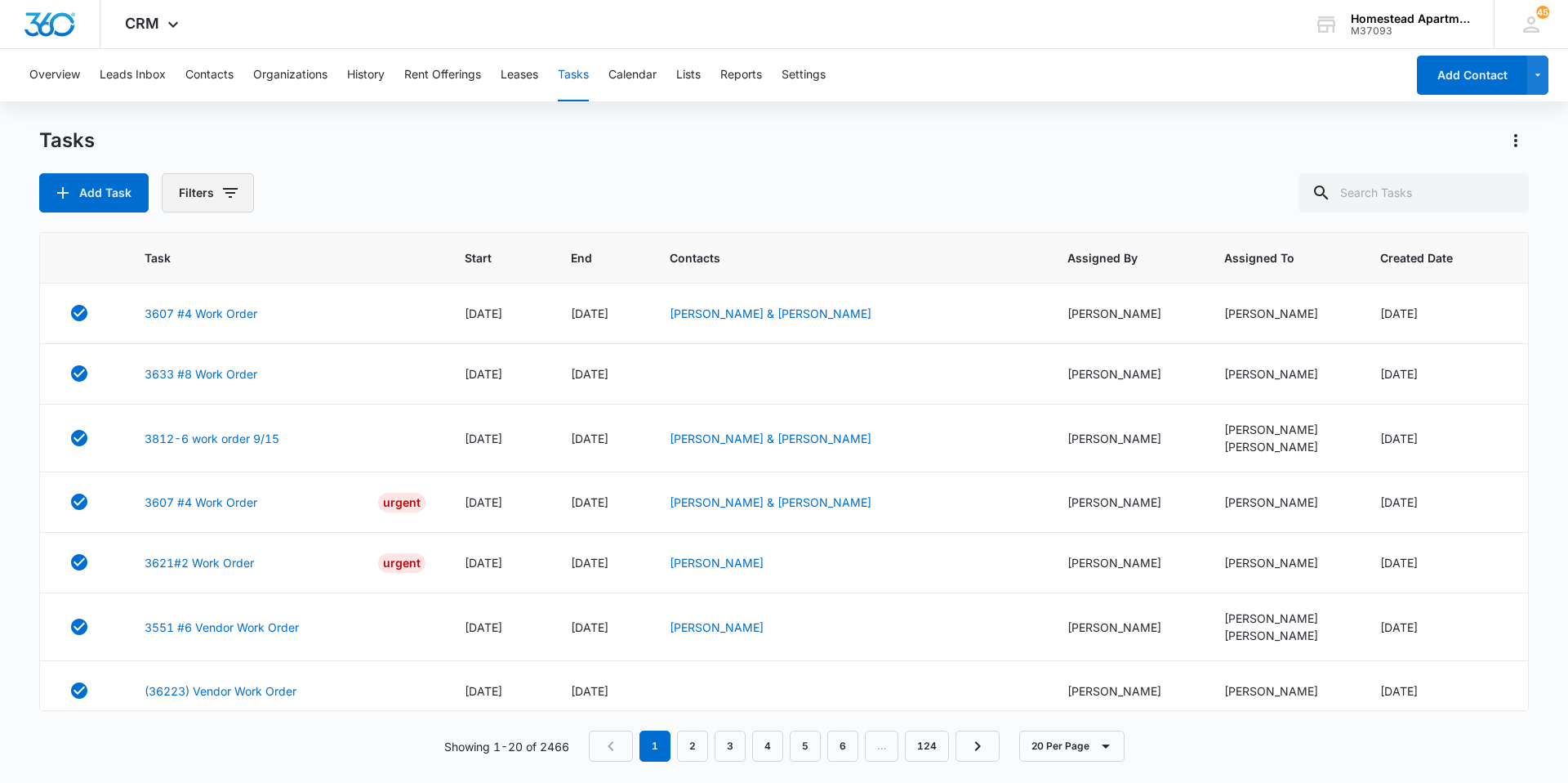
click at [209, 195] on button "Filters" at bounding box center [208, 192] width 92 height 39
click at [227, 363] on label "Incomplete" at bounding box center [275, 361] width 188 height 17
click at [182, 362] on input "Incomplete" at bounding box center [182, 362] width 1 height 1
radio input "true"
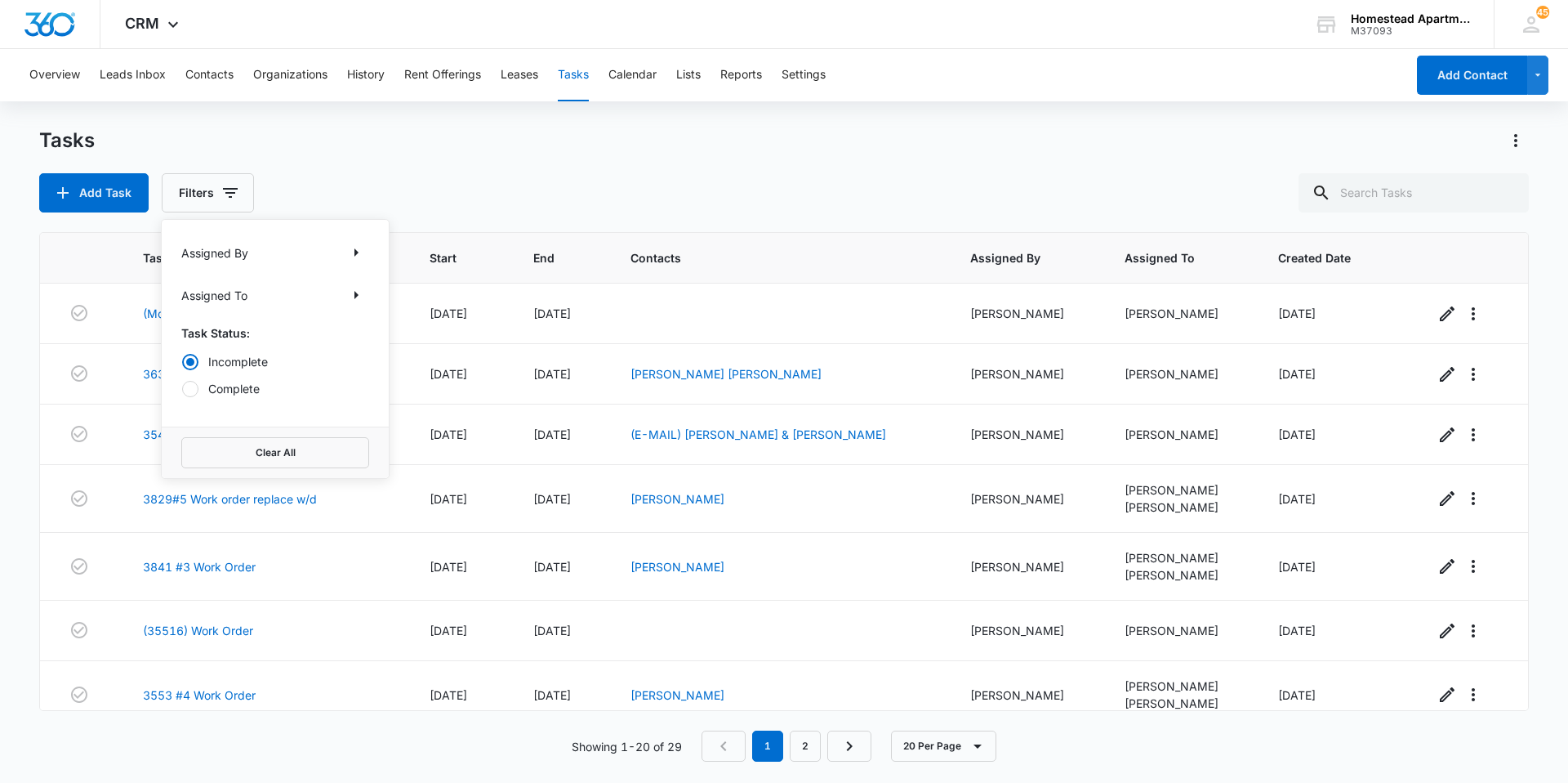
click at [374, 153] on div "Tasks" at bounding box center [784, 141] width 1489 height 26
click at [797, 752] on link "2" at bounding box center [804, 745] width 31 height 31
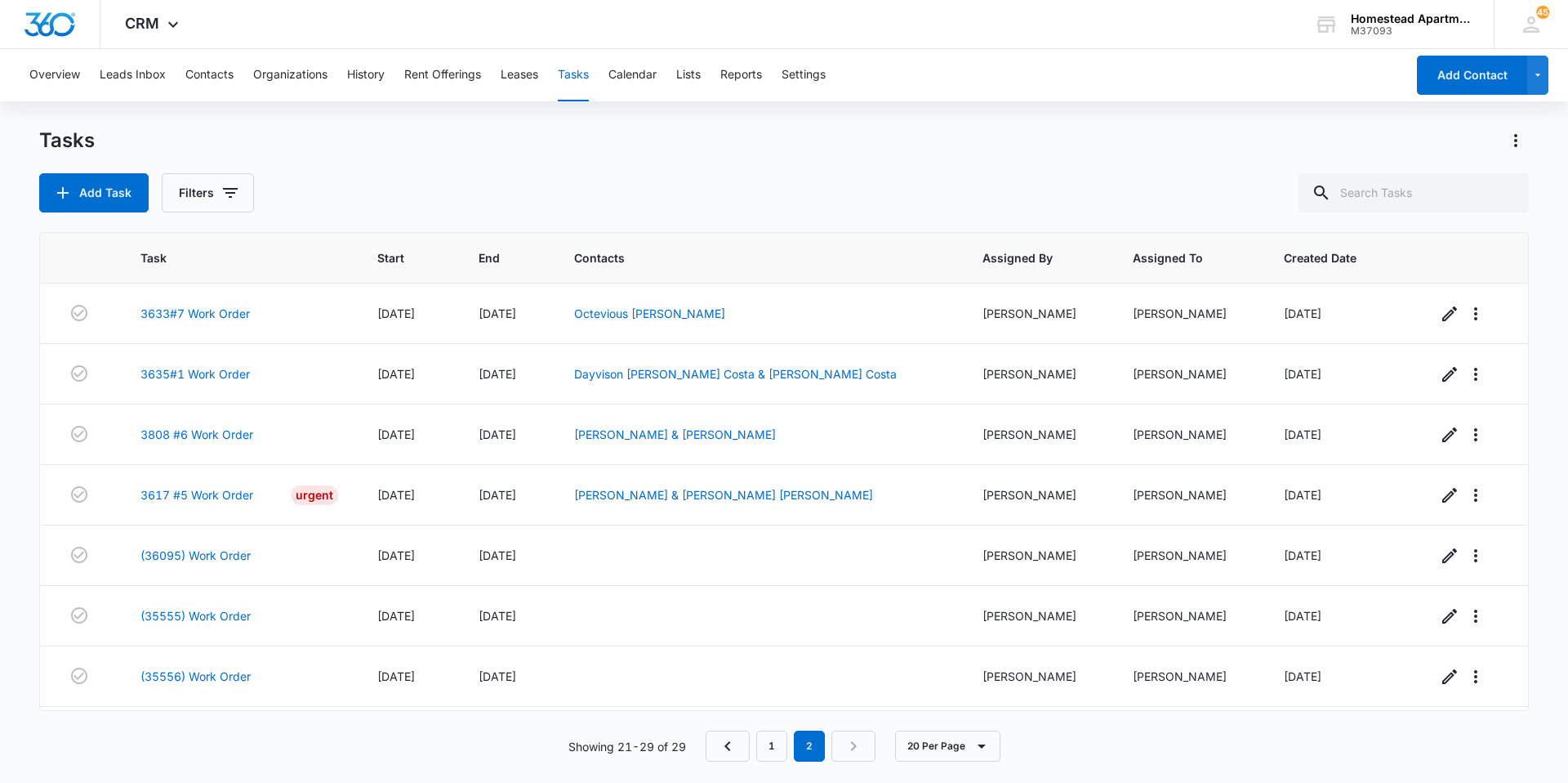
click at [402, 139] on div "Tasks" at bounding box center [784, 141] width 1489 height 26
